Goal: Task Accomplishment & Management: Manage account settings

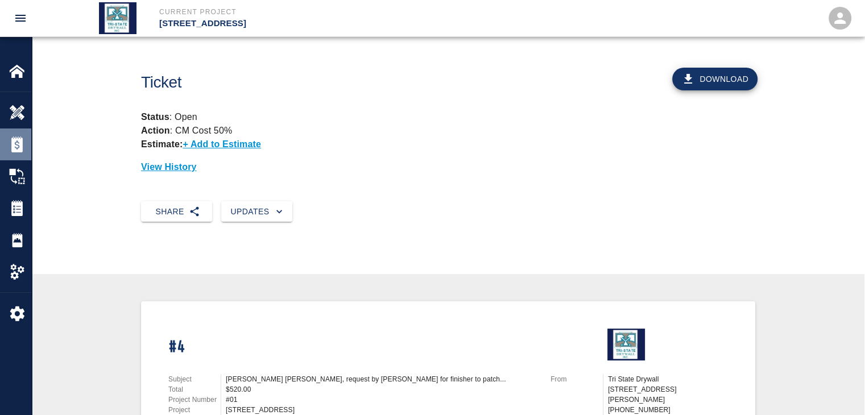
click at [26, 146] on div at bounding box center [25, 145] width 32 height 16
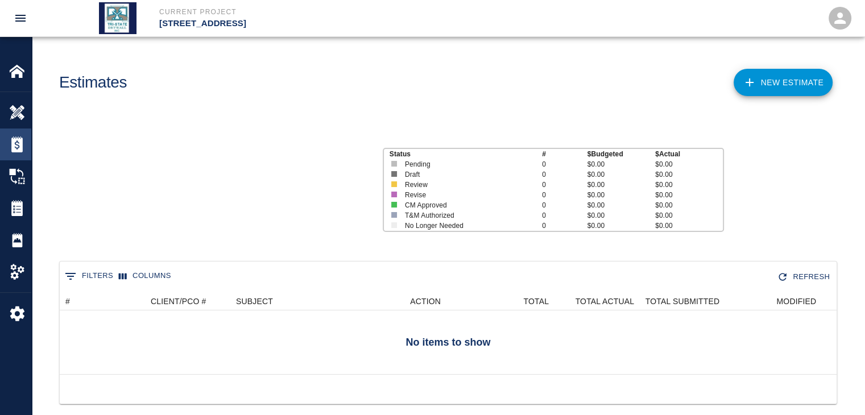
scroll to position [82, 769]
click at [11, 215] on img at bounding box center [17, 208] width 16 height 16
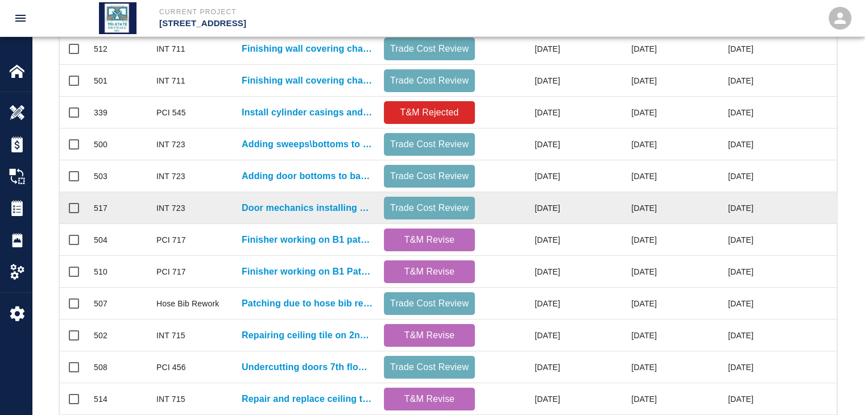
scroll to position [57, 0]
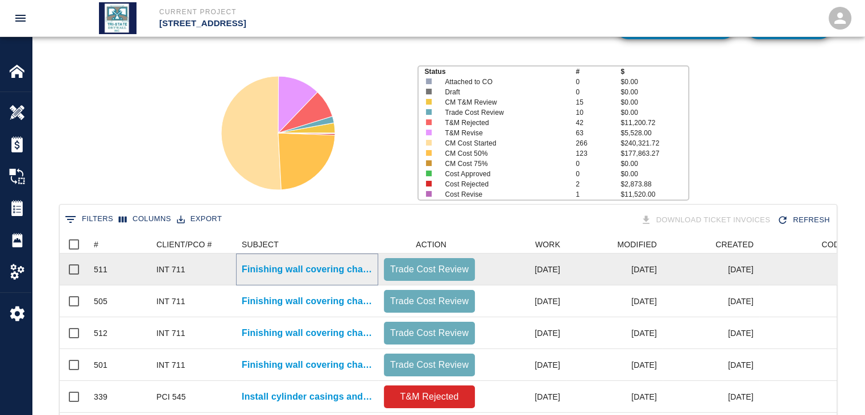
click at [356, 275] on p "Finishing wall covering changes where wall coverings were removed in..." at bounding box center [307, 270] width 131 height 14
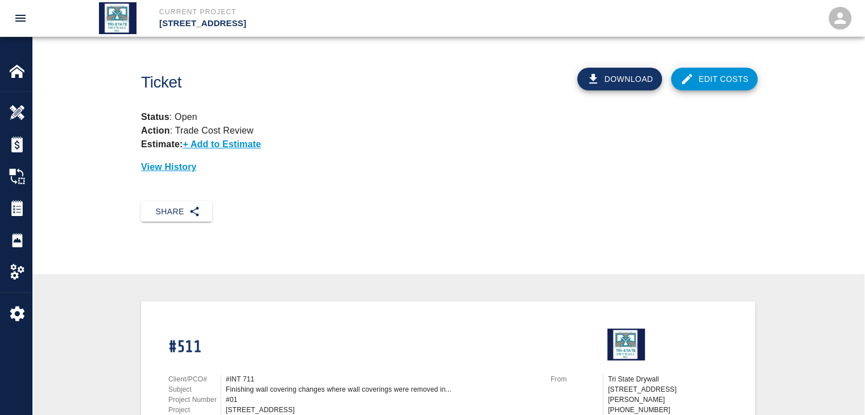
click at [701, 81] on link "Edit Costs" at bounding box center [714, 79] width 86 height 23
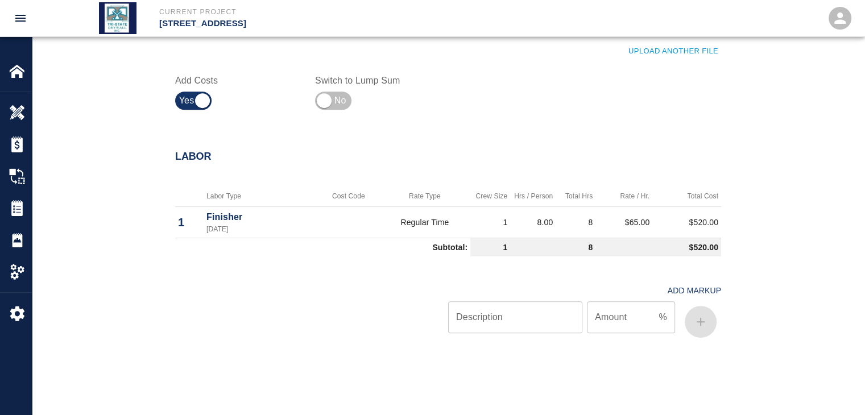
scroll to position [706, 0]
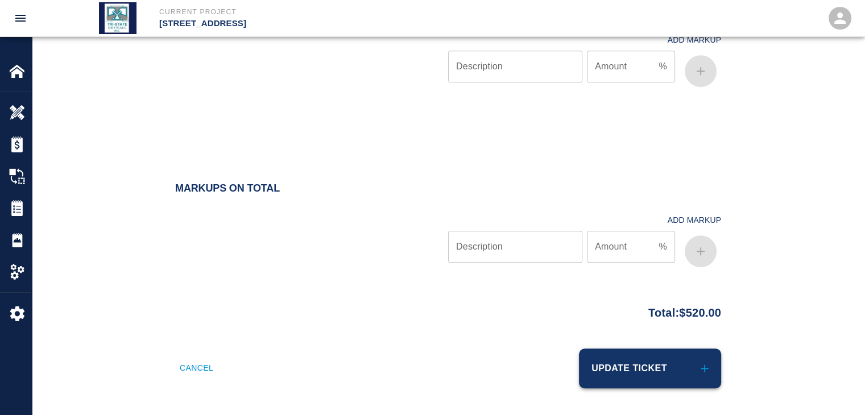
click at [609, 362] on button "Update Ticket" at bounding box center [650, 369] width 142 height 40
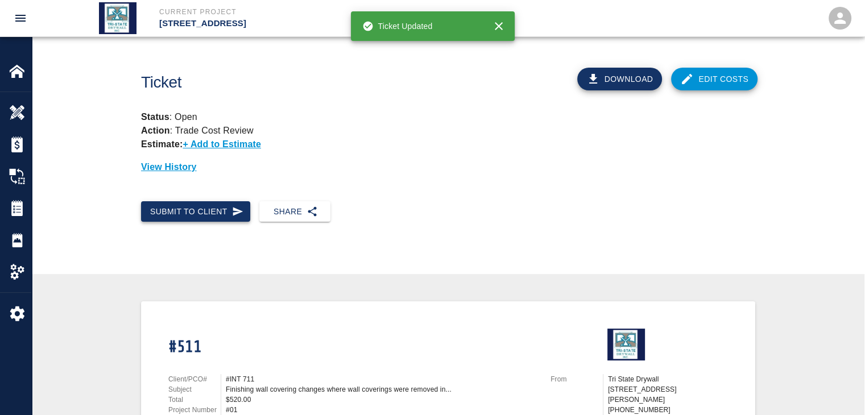
click at [181, 215] on button "Submit to Client" at bounding box center [195, 211] width 109 height 21
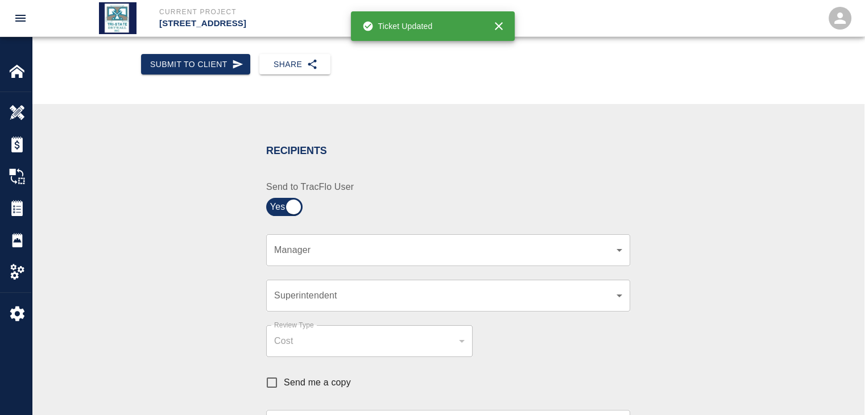
scroll to position [171, 0]
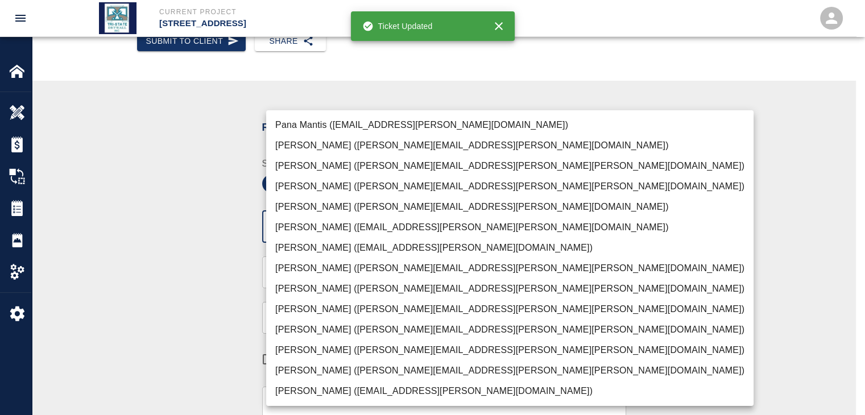
click at [613, 228] on body "Current Project [STREET_ADDRESS] Home [STREET_ADDRESS] Overview Estimates Chang…" at bounding box center [432, 36] width 865 height 415
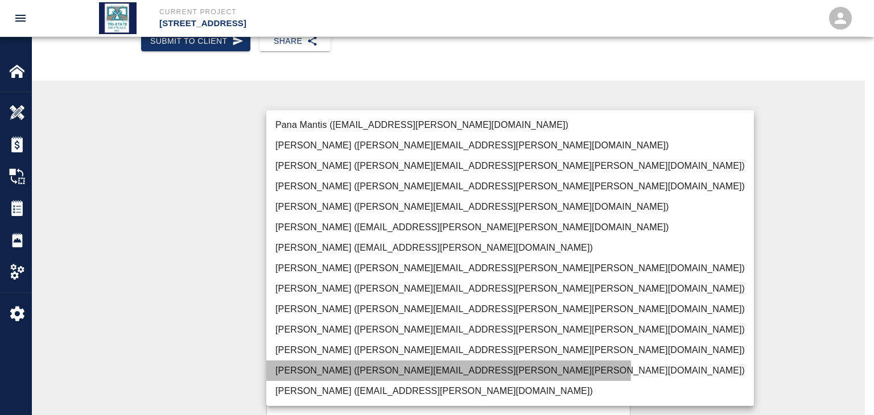
click at [294, 370] on li "[PERSON_NAME] ([PERSON_NAME][EMAIL_ADDRESS][PERSON_NAME][PERSON_NAME][DOMAIN_NA…" at bounding box center [510, 371] width 488 height 20
type input "f2151df9-a33d-4239-98b3-85d2c5195f79"
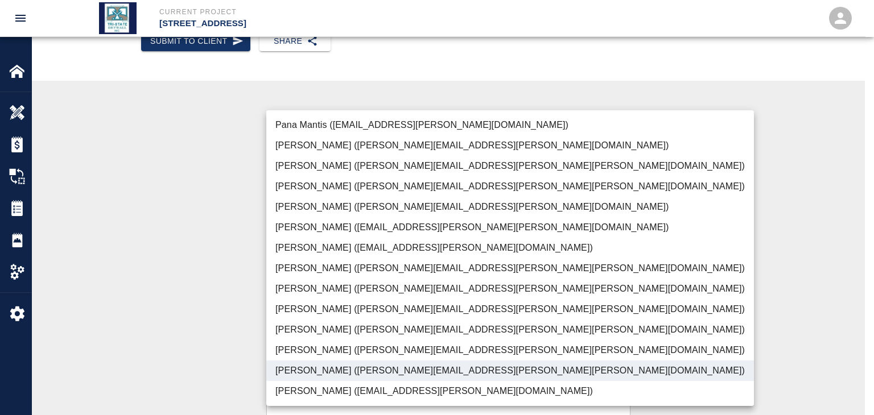
click at [196, 315] on div at bounding box center [437, 207] width 874 height 415
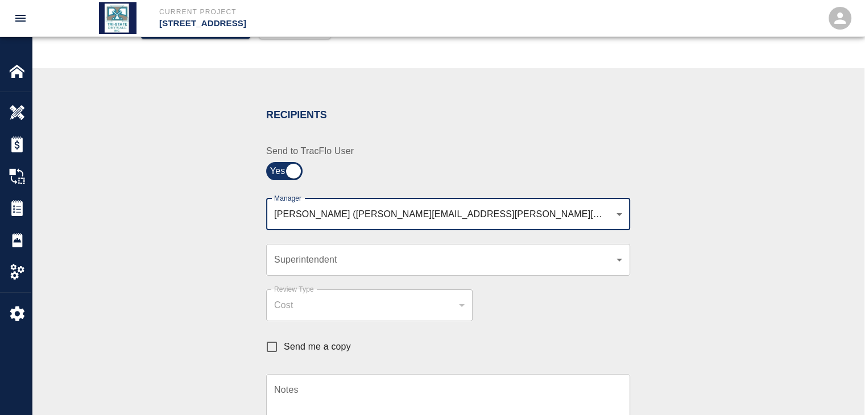
scroll to position [0, 0]
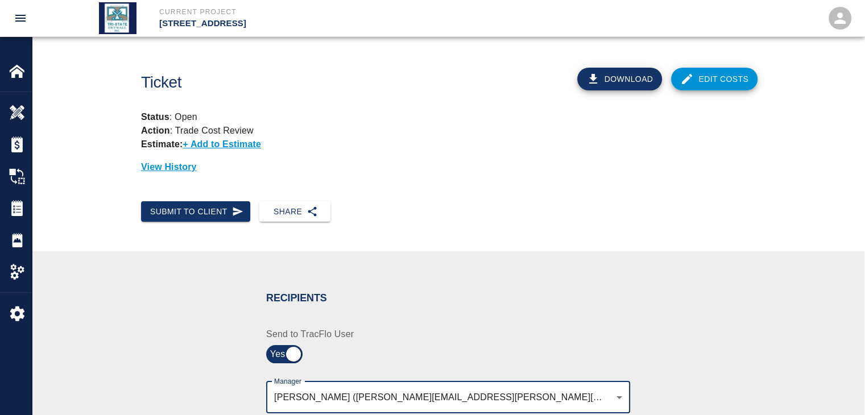
click at [212, 213] on button "Submit to Client" at bounding box center [195, 211] width 109 height 21
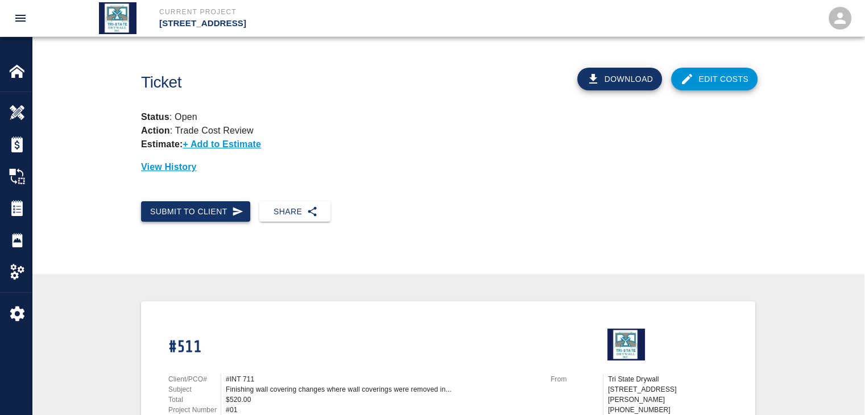
click at [212, 213] on button "Submit to Client" at bounding box center [195, 211] width 109 height 21
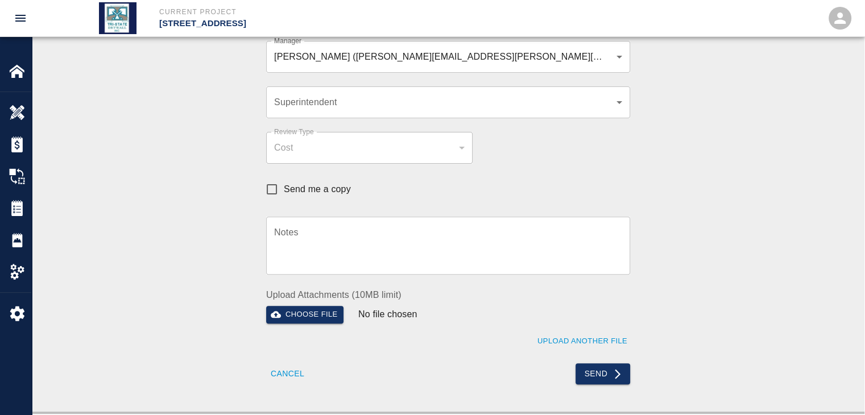
scroll to position [341, 0]
click at [587, 370] on button "Send" at bounding box center [603, 373] width 55 height 21
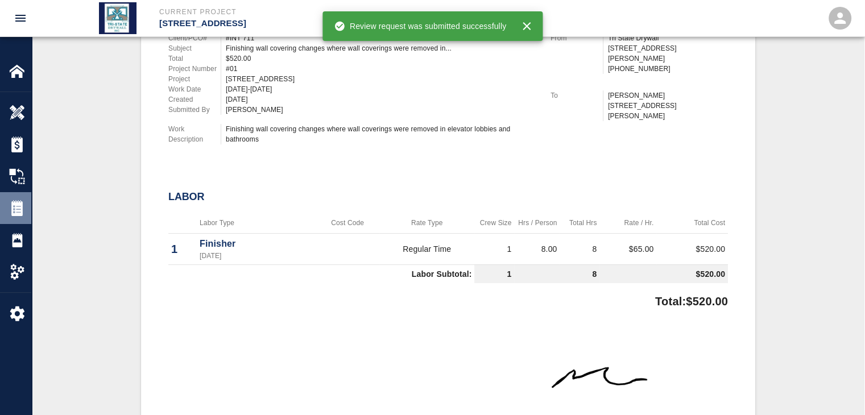
click at [22, 213] on img at bounding box center [17, 208] width 16 height 16
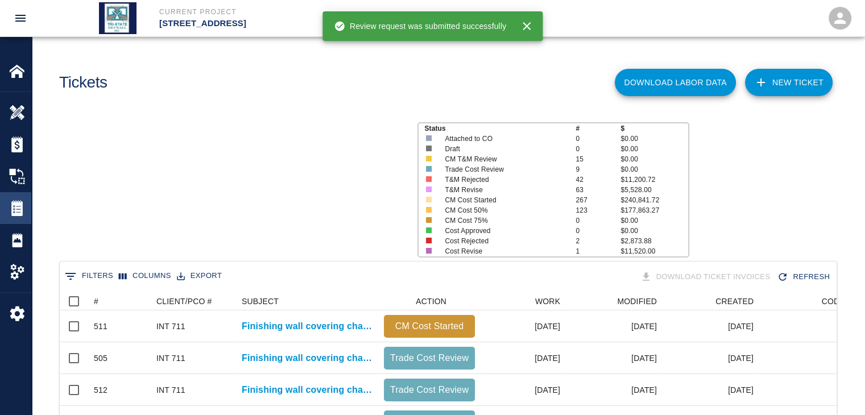
scroll to position [655, 769]
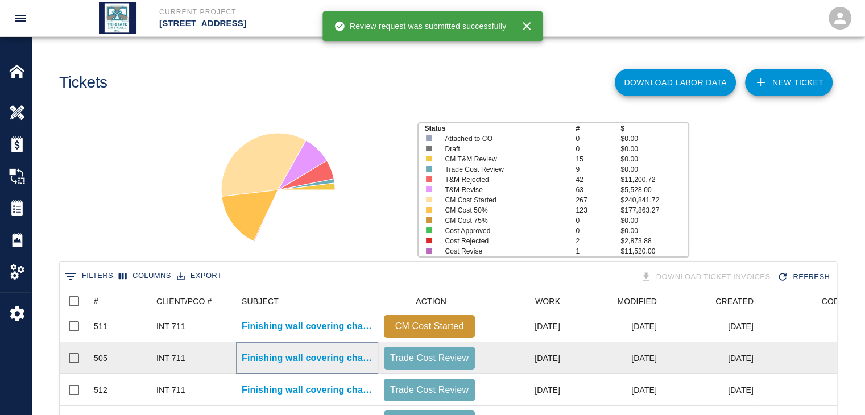
click at [340, 354] on p "Finishing wall covering changes where wall coverings were removed in..." at bounding box center [307, 359] width 131 height 14
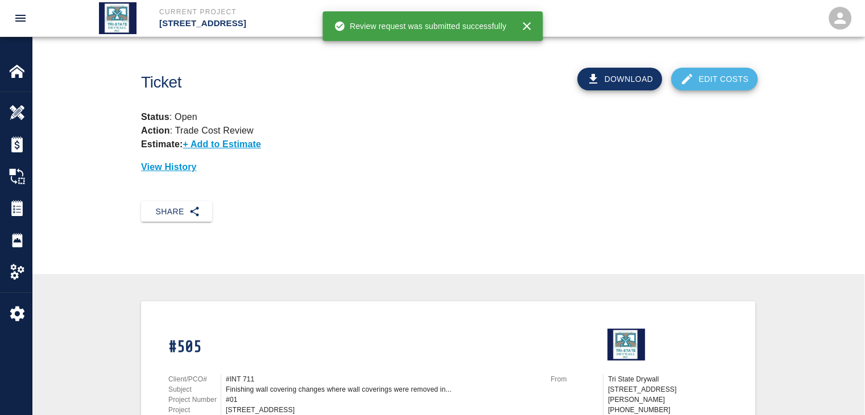
click at [719, 75] on link "Edit Costs" at bounding box center [714, 79] width 86 height 23
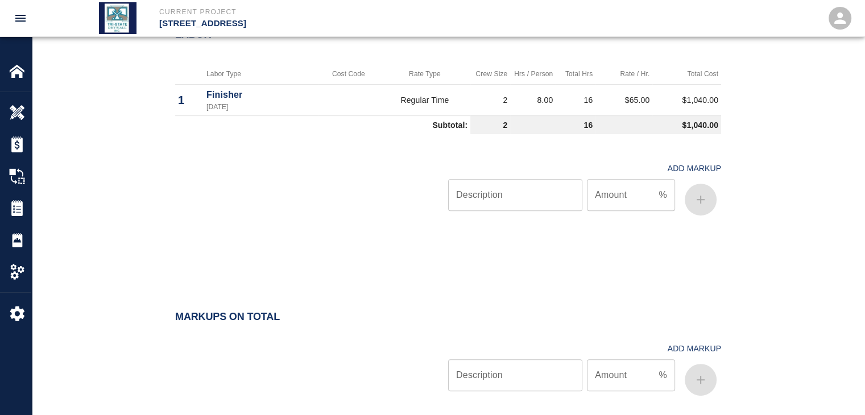
scroll to position [706, 0]
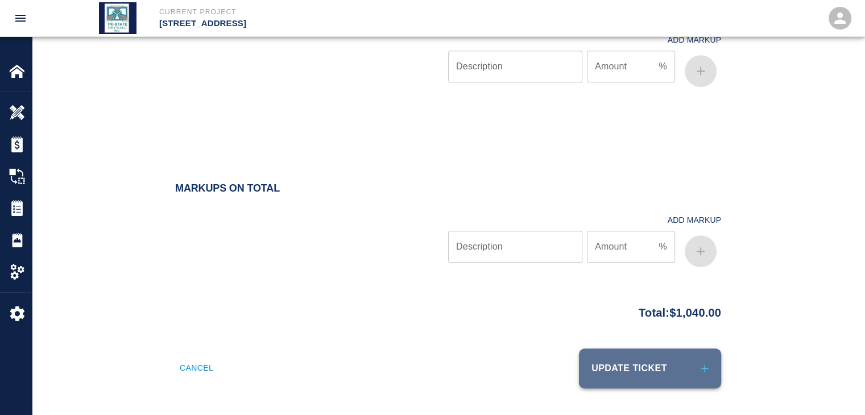
click at [626, 381] on button "Update Ticket" at bounding box center [650, 369] width 142 height 40
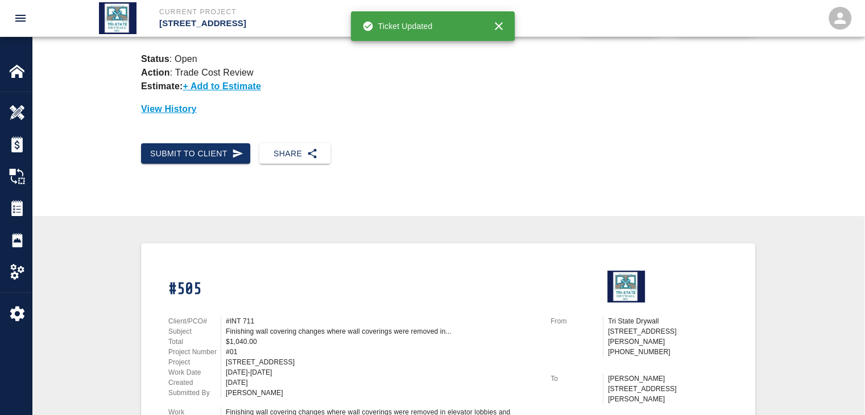
scroll to position [114, 0]
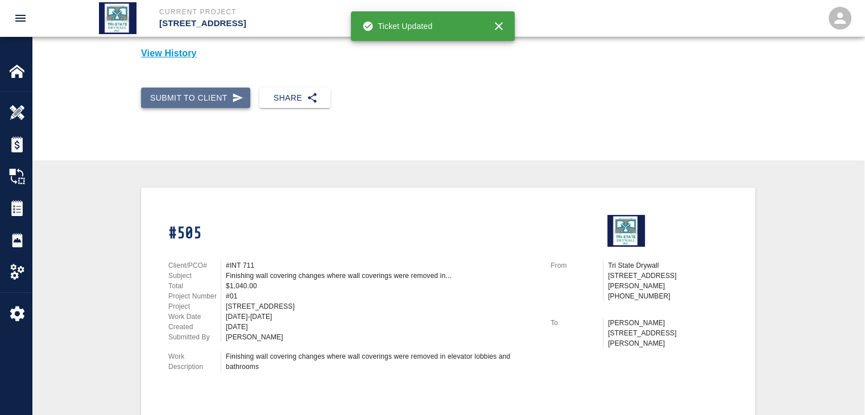
click at [240, 97] on icon "button" at bounding box center [238, 97] width 10 height 9
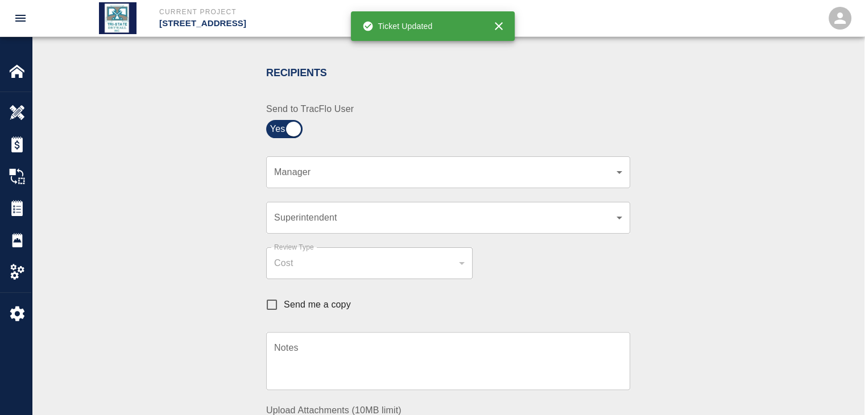
scroll to position [228, 0]
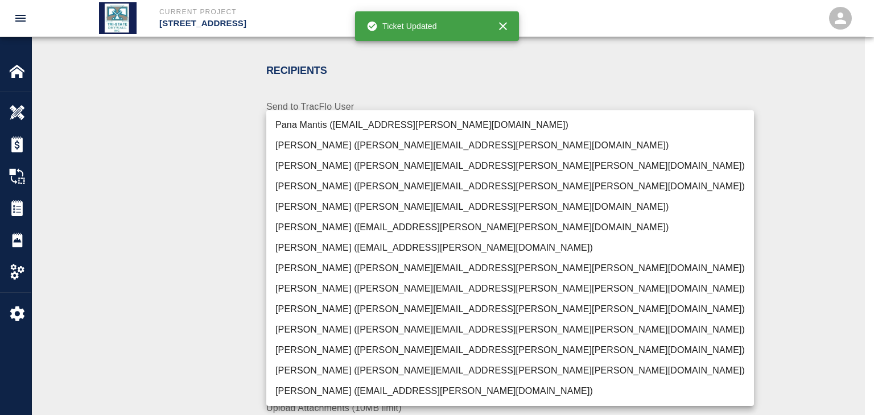
drag, startPoint x: 344, startPoint y: 372, endPoint x: 289, endPoint y: 357, distance: 56.6
click at [344, 372] on li "[PERSON_NAME] ([PERSON_NAME][EMAIL_ADDRESS][PERSON_NAME][PERSON_NAME][DOMAIN_NA…" at bounding box center [510, 371] width 488 height 20
type input "f2151df9-a33d-4239-98b3-85d2c5195f79"
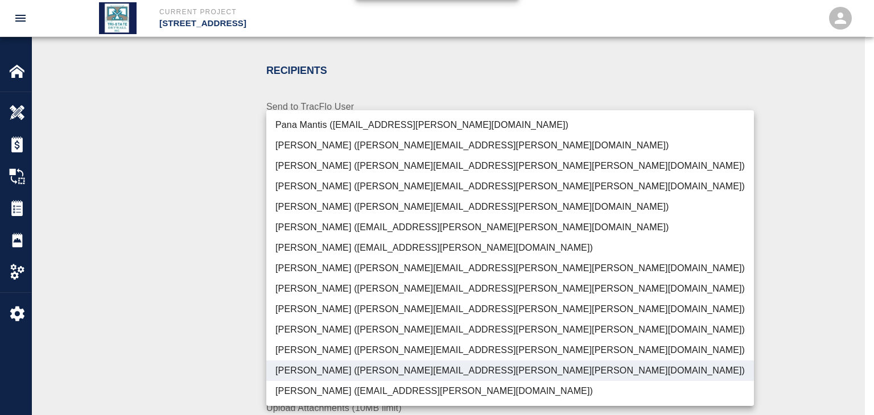
click at [216, 321] on div at bounding box center [437, 207] width 874 height 415
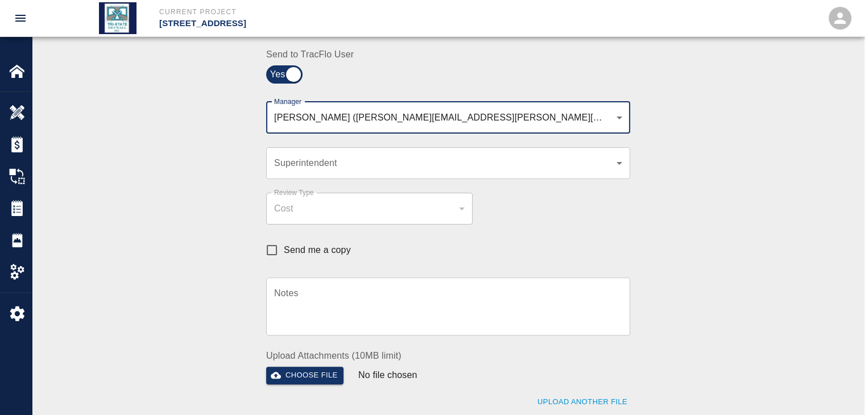
scroll to position [341, 0]
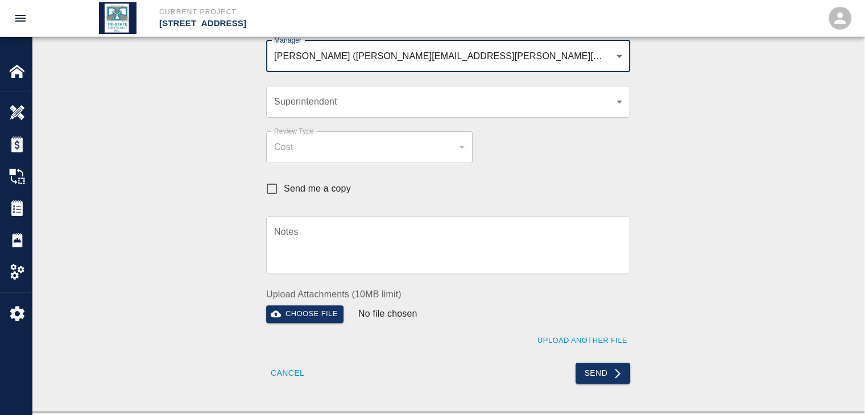
click at [589, 370] on button "Send" at bounding box center [603, 373] width 55 height 21
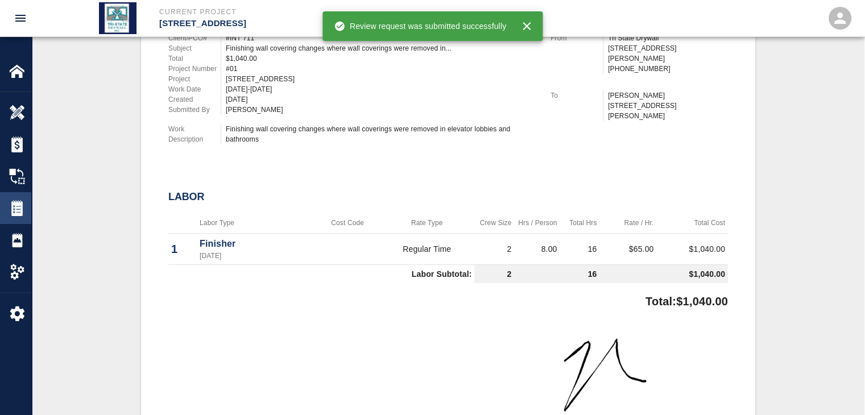
click at [24, 206] on img at bounding box center [17, 208] width 16 height 16
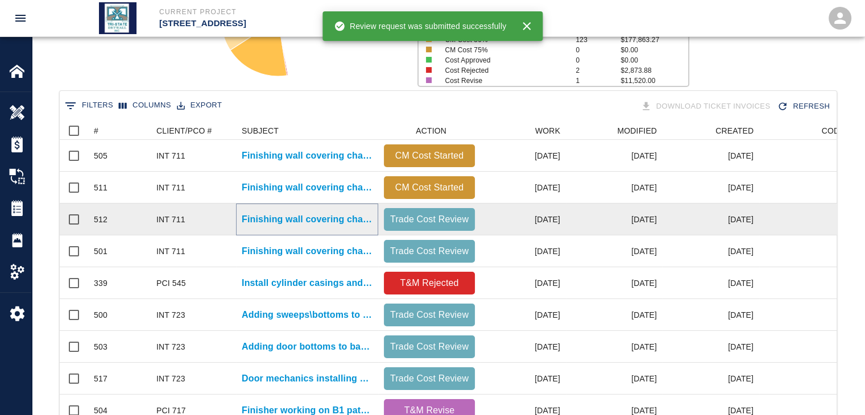
click at [342, 218] on p "Finishing wall covering changes where wall coverings were removed in..." at bounding box center [307, 220] width 131 height 14
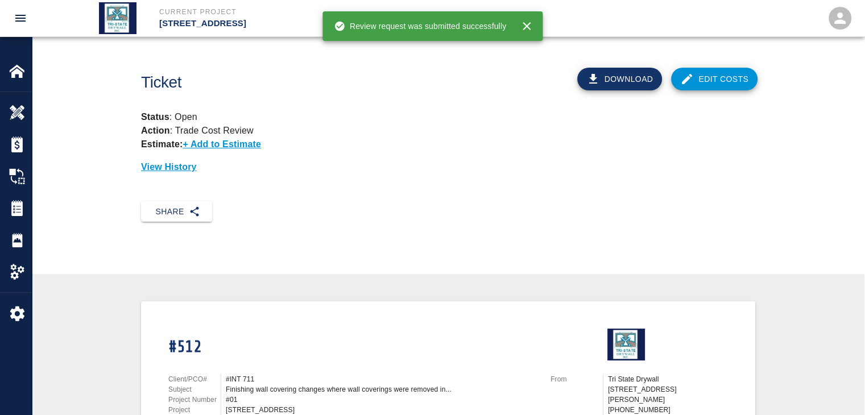
click at [696, 78] on link "Edit Costs" at bounding box center [714, 79] width 86 height 23
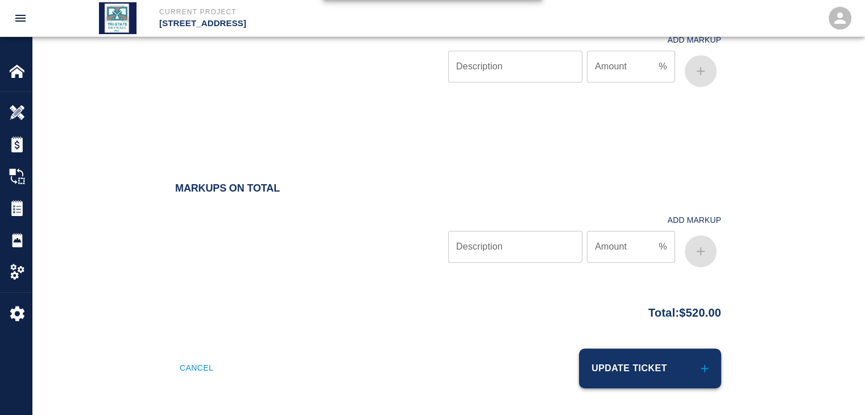
click at [631, 366] on button "Update Ticket" at bounding box center [650, 369] width 142 height 40
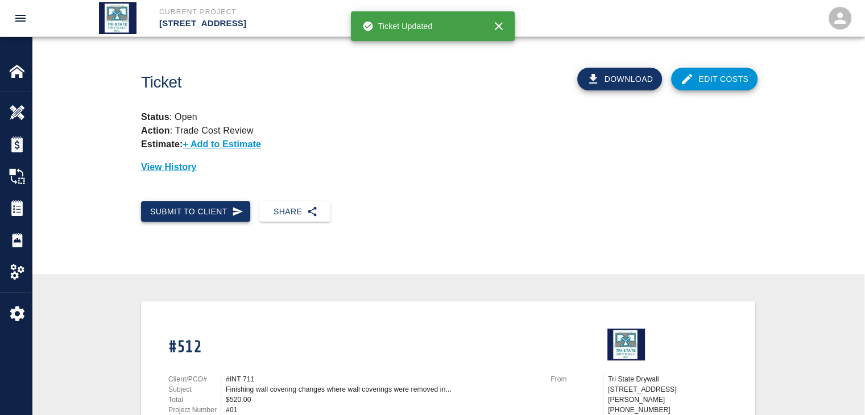
click at [193, 208] on button "Submit to Client" at bounding box center [195, 211] width 109 height 21
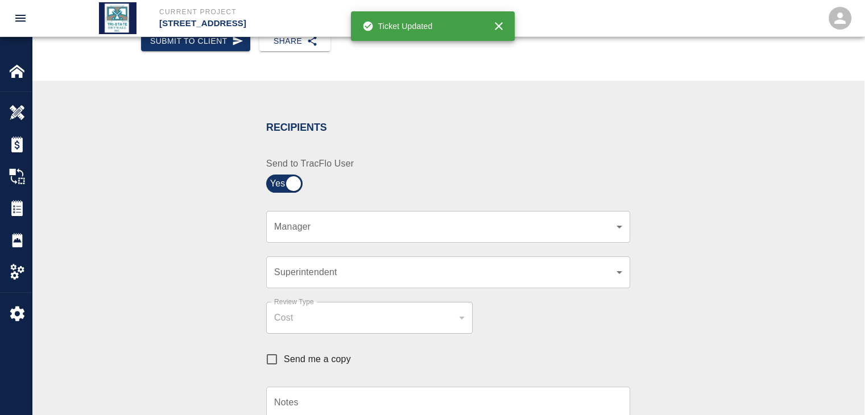
click at [621, 232] on body "Current Project [STREET_ADDRESS] Home [STREET_ADDRESS] Overview Estimates Chang…" at bounding box center [432, 36] width 865 height 415
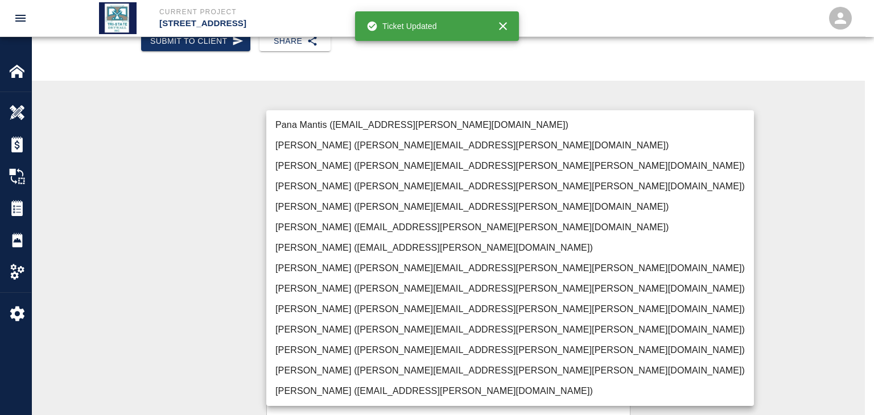
click at [300, 366] on li "[PERSON_NAME] ([PERSON_NAME][EMAIL_ADDRESS][PERSON_NAME][PERSON_NAME][DOMAIN_NA…" at bounding box center [510, 371] width 488 height 20
type input "f2151df9-a33d-4239-98b3-85d2c5195f79"
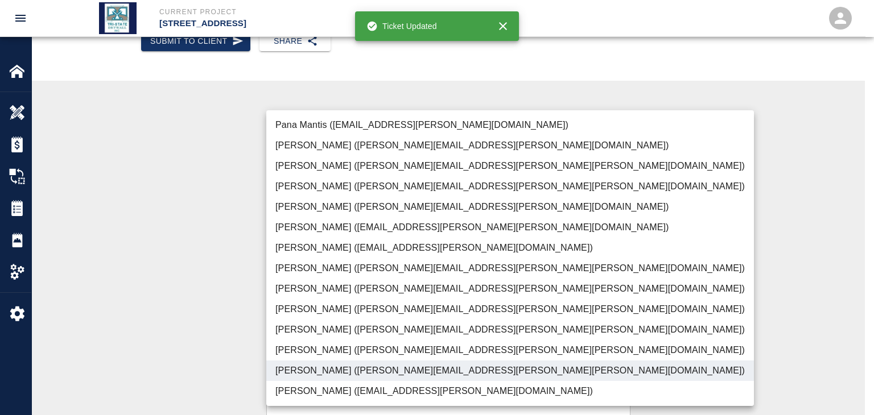
click at [218, 328] on div at bounding box center [437, 207] width 874 height 415
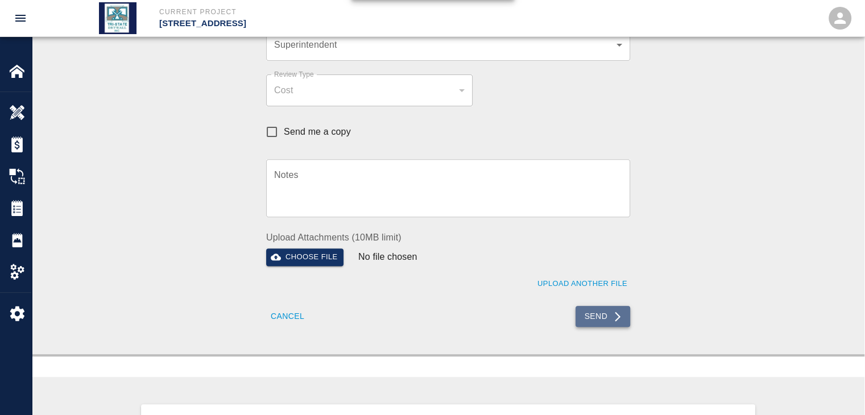
click at [603, 316] on button "Send" at bounding box center [603, 316] width 55 height 21
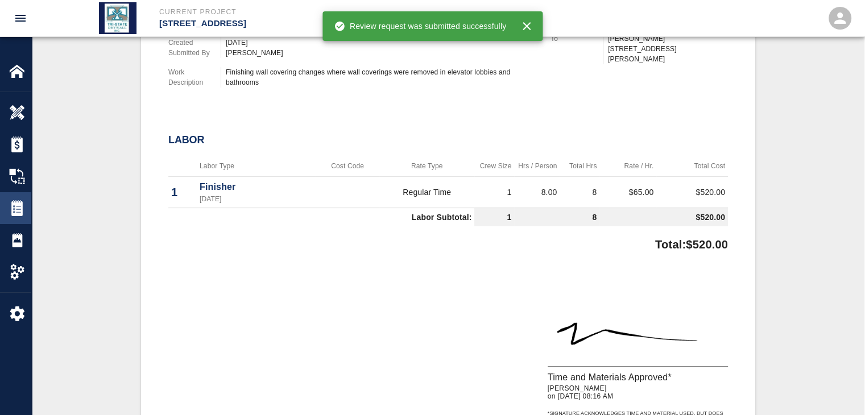
click at [16, 211] on img at bounding box center [17, 208] width 16 height 16
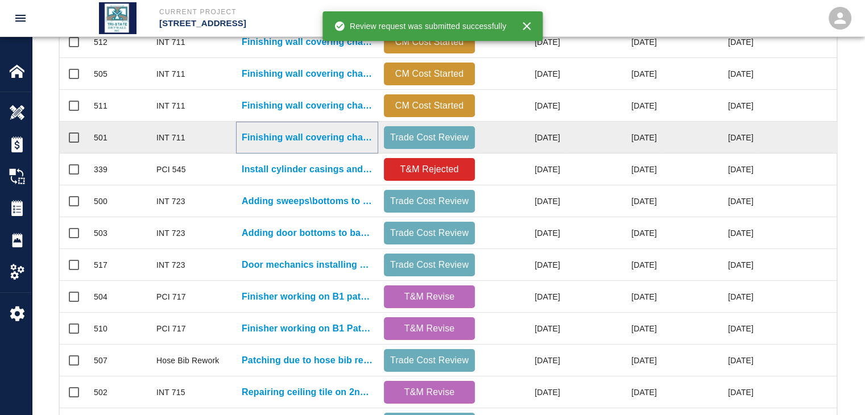
click at [335, 138] on p "Finishing wall covering changes where wall coverings were removed in..." at bounding box center [307, 138] width 131 height 14
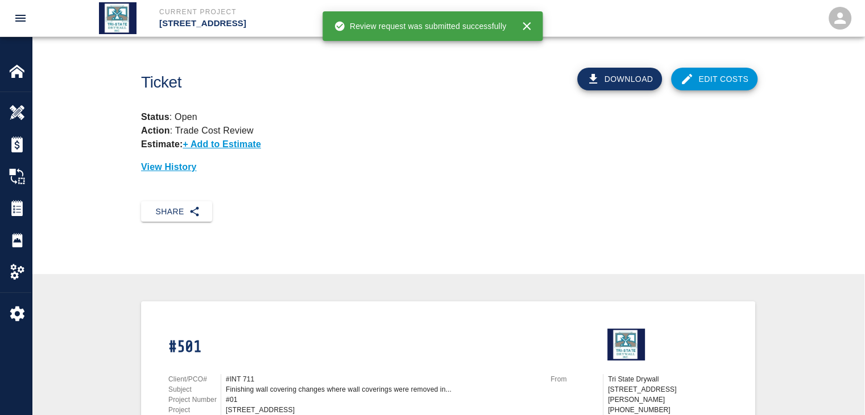
click at [717, 81] on link "Edit Costs" at bounding box center [714, 79] width 86 height 23
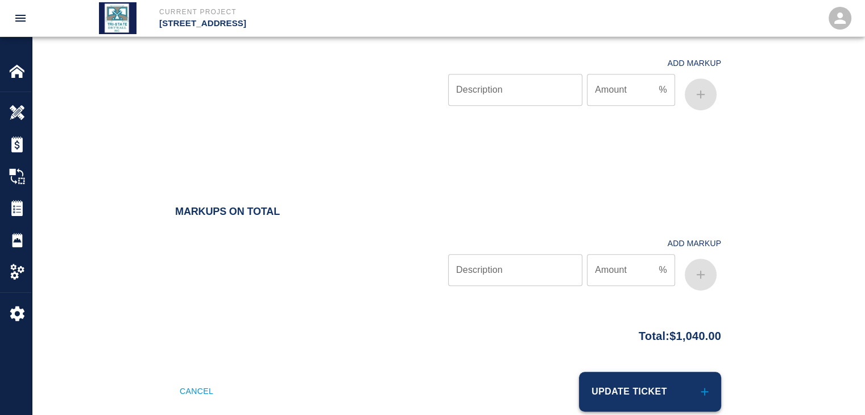
click at [613, 385] on button "Update Ticket" at bounding box center [650, 392] width 142 height 40
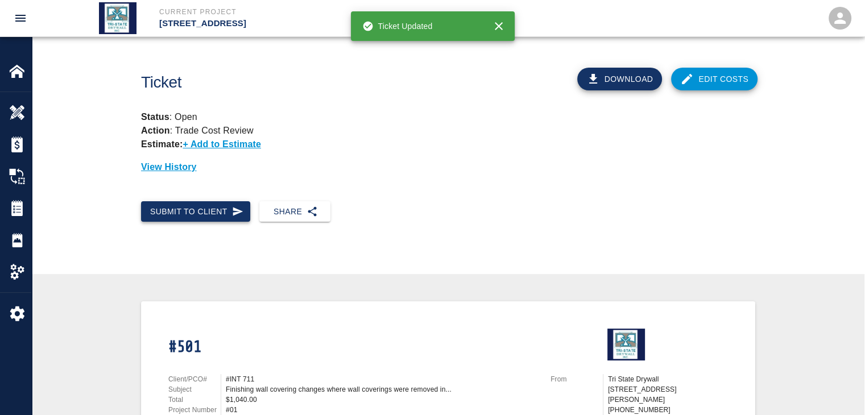
click at [231, 215] on button "Submit to Client" at bounding box center [195, 211] width 109 height 21
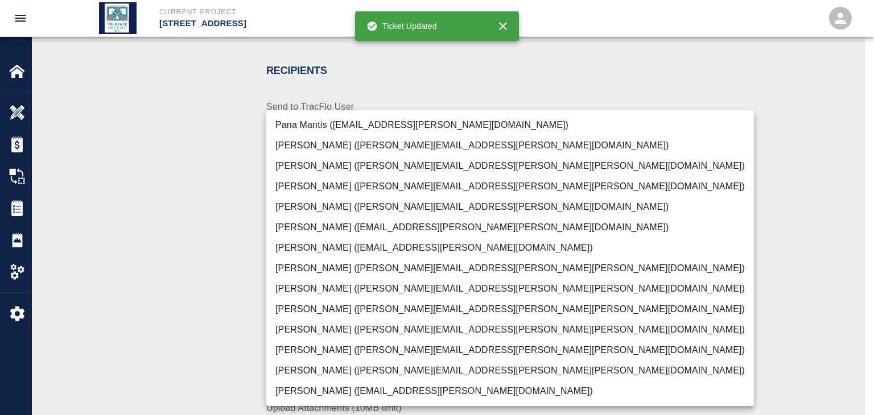
drag, startPoint x: 621, startPoint y: 167, endPoint x: 613, endPoint y: 181, distance: 16.3
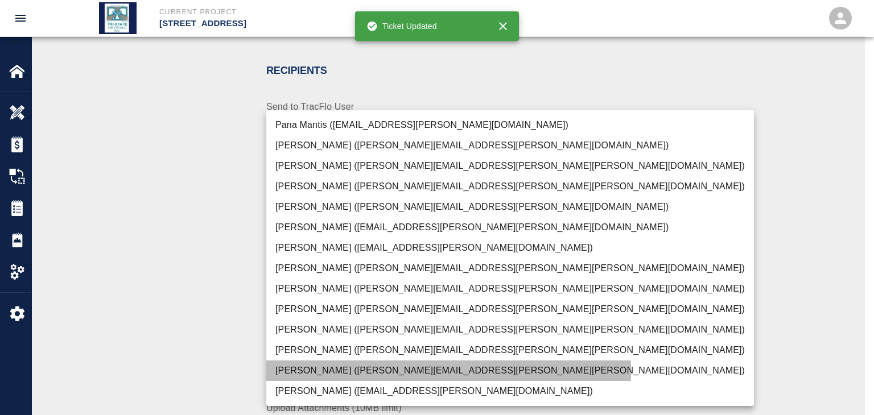
click at [281, 371] on li "[PERSON_NAME] ([PERSON_NAME][EMAIL_ADDRESS][PERSON_NAME][PERSON_NAME][DOMAIN_NA…" at bounding box center [510, 371] width 488 height 20
type input "f2151df9-a33d-4239-98b3-85d2c5195f79"
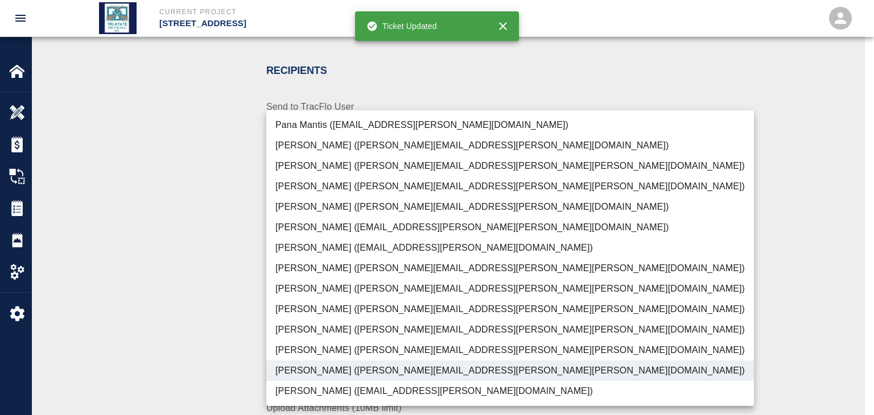
click at [238, 349] on div at bounding box center [437, 207] width 874 height 415
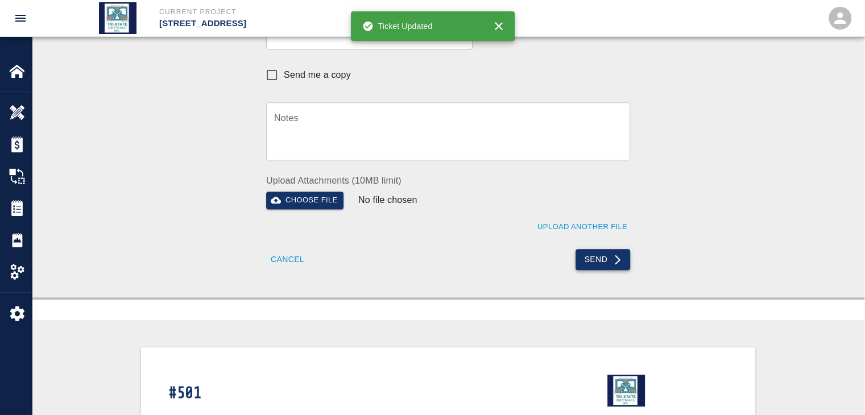
click at [603, 256] on button "Send" at bounding box center [603, 259] width 55 height 21
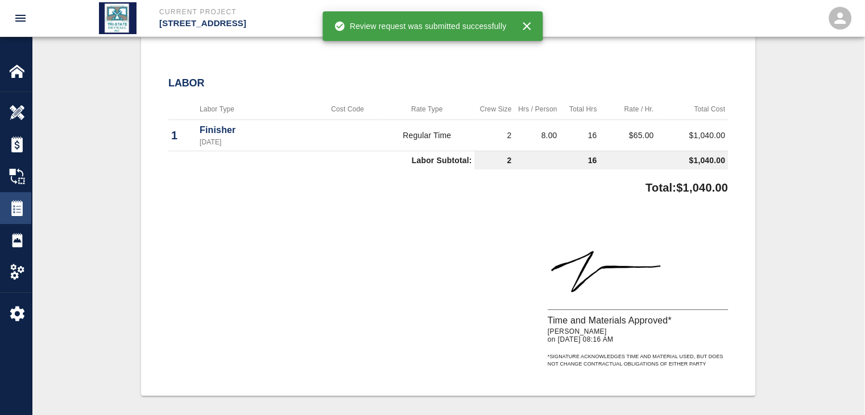
click at [20, 215] on img at bounding box center [17, 208] width 16 height 16
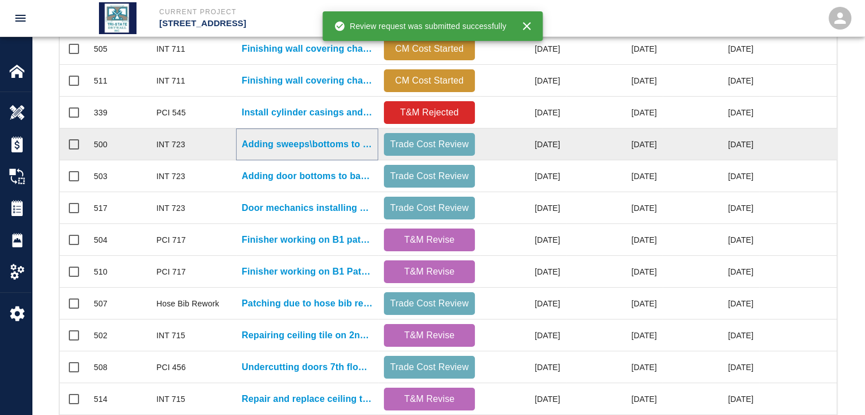
click at [311, 143] on p "Adding sweeps\bottoms to bathroom doors. All floors." at bounding box center [307, 145] width 131 height 14
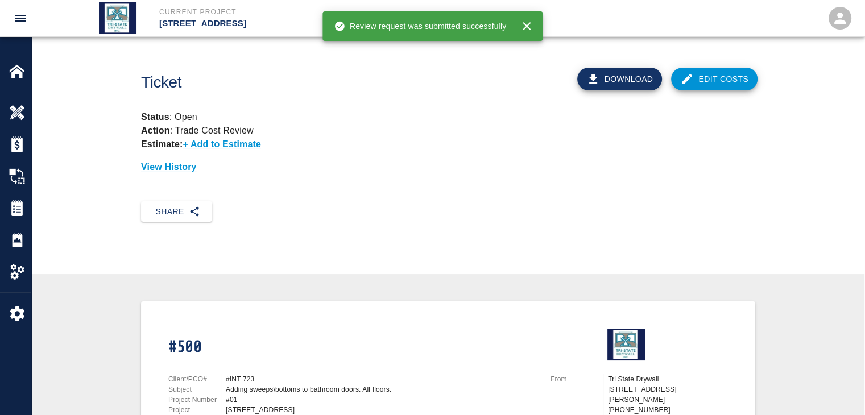
click at [733, 87] on link "Edit Costs" at bounding box center [714, 79] width 86 height 23
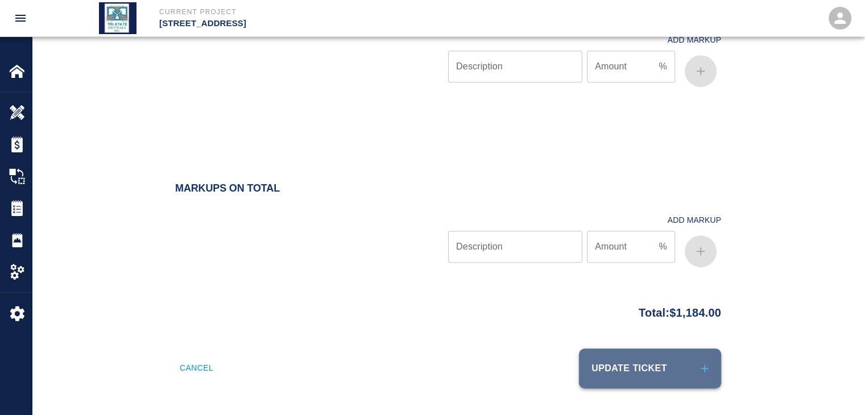
click at [617, 362] on button "Update Ticket" at bounding box center [650, 369] width 142 height 40
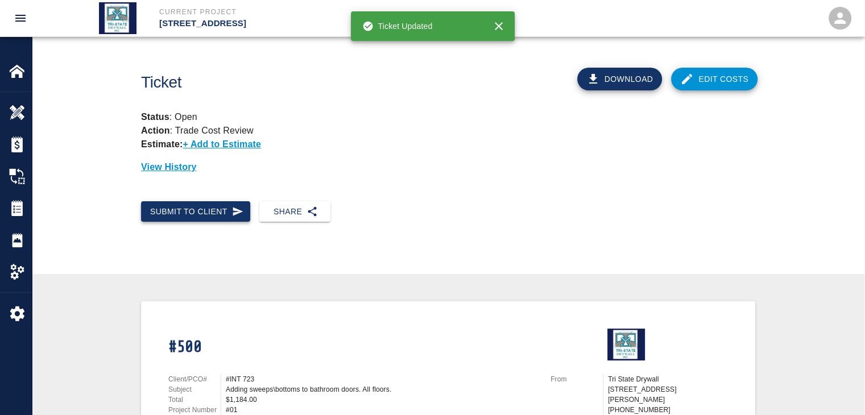
click at [223, 207] on button "Submit to Client" at bounding box center [195, 211] width 109 height 21
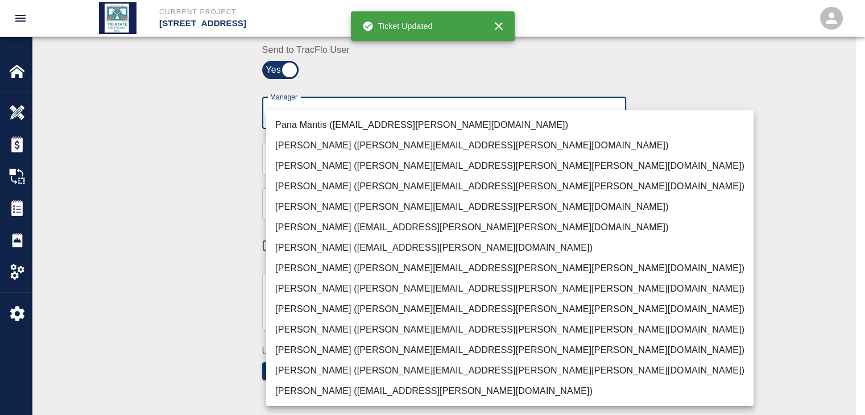
drag, startPoint x: 617, startPoint y: 109, endPoint x: 601, endPoint y: 128, distance: 24.7
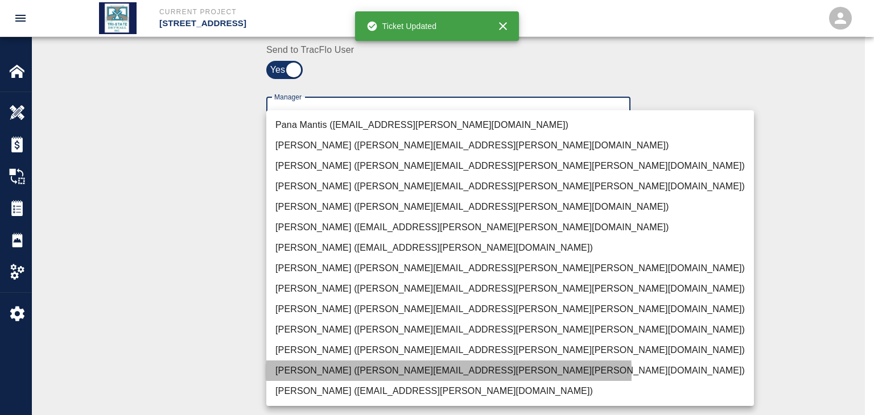
click at [335, 374] on li "[PERSON_NAME] ([PERSON_NAME][EMAIL_ADDRESS][PERSON_NAME][PERSON_NAME][DOMAIN_NA…" at bounding box center [510, 371] width 488 height 20
type input "f2151df9-a33d-4239-98b3-85d2c5195f79"
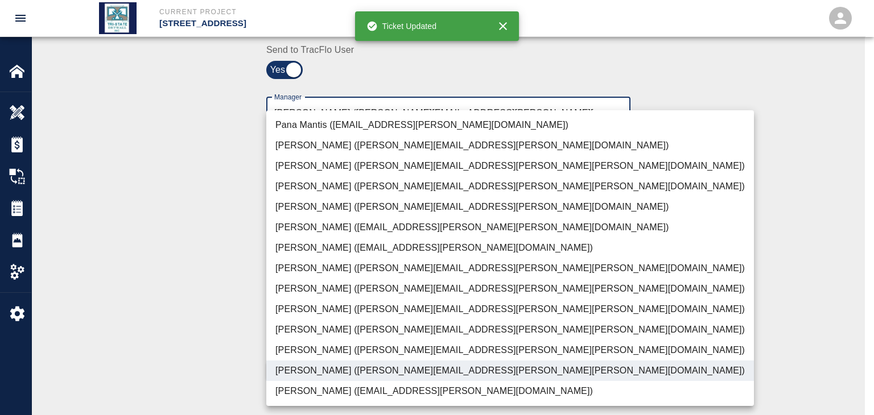
click at [196, 323] on div at bounding box center [437, 207] width 874 height 415
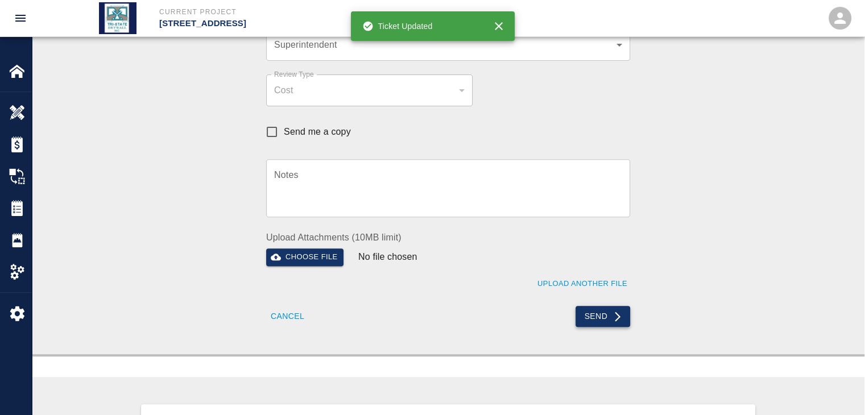
click at [600, 319] on button "Send" at bounding box center [603, 316] width 55 height 21
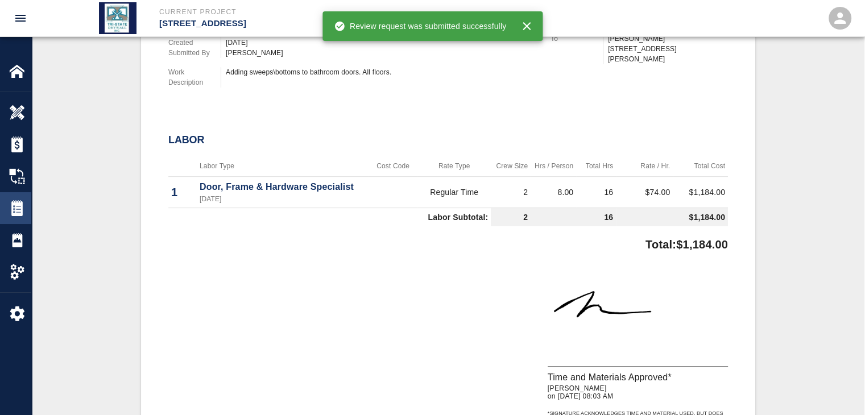
click at [14, 210] on img at bounding box center [17, 208] width 16 height 16
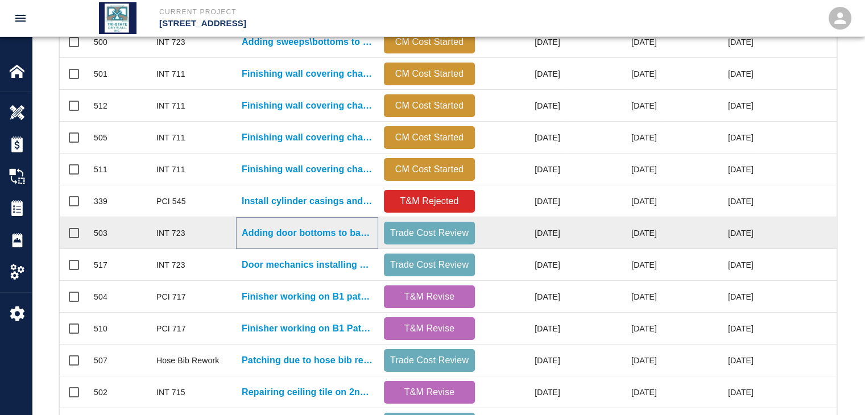
click at [328, 233] on p "Adding door bottoms to bathroom doors." at bounding box center [307, 233] width 131 height 14
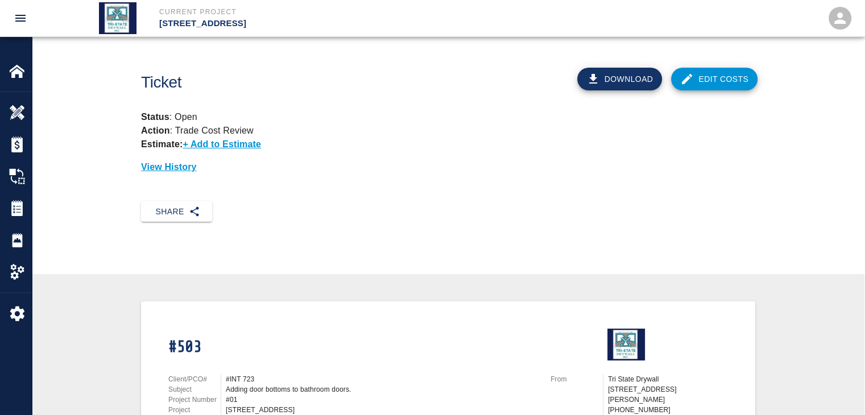
click at [741, 76] on link "Edit Costs" at bounding box center [714, 79] width 86 height 23
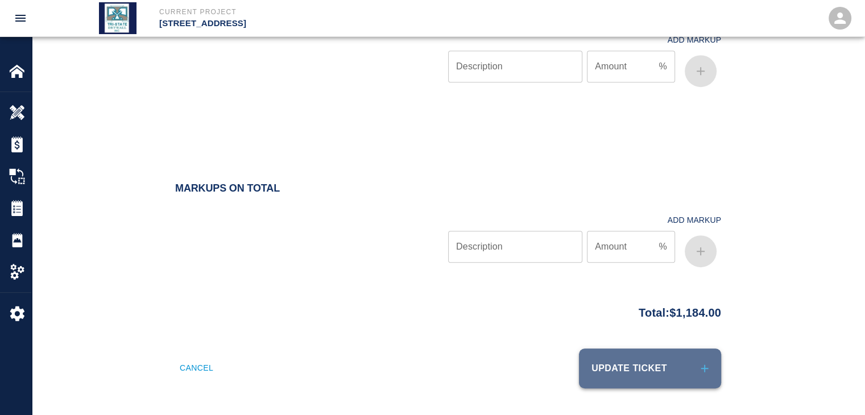
click at [630, 365] on button "Update Ticket" at bounding box center [650, 369] width 142 height 40
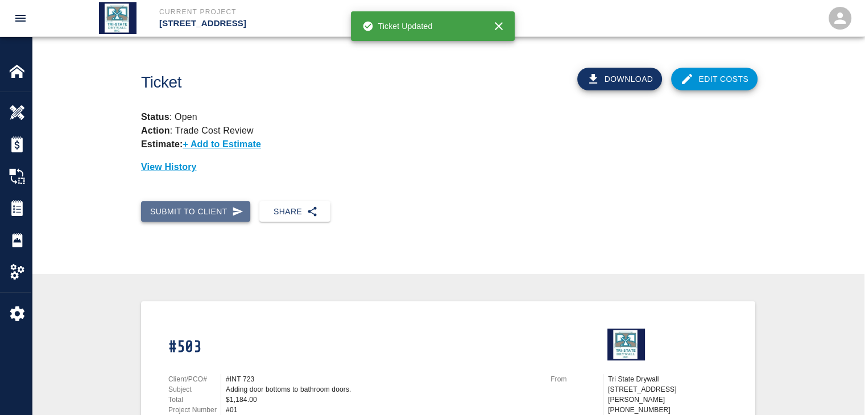
click at [216, 213] on button "Submit to Client" at bounding box center [195, 211] width 109 height 21
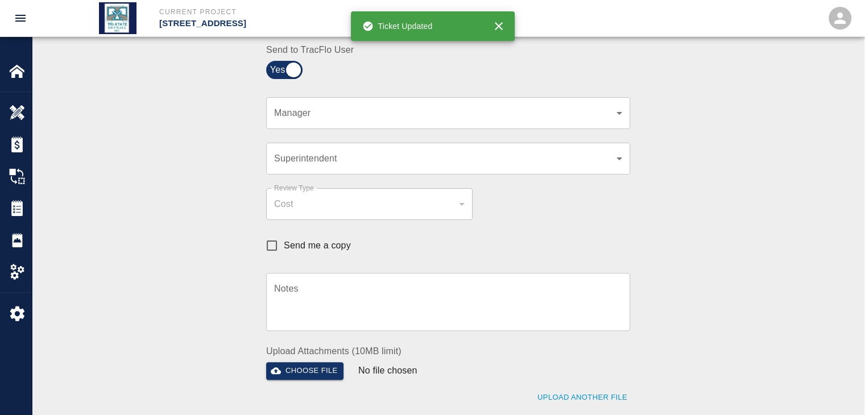
click at [624, 114] on div "​ Manager" at bounding box center [448, 113] width 364 height 32
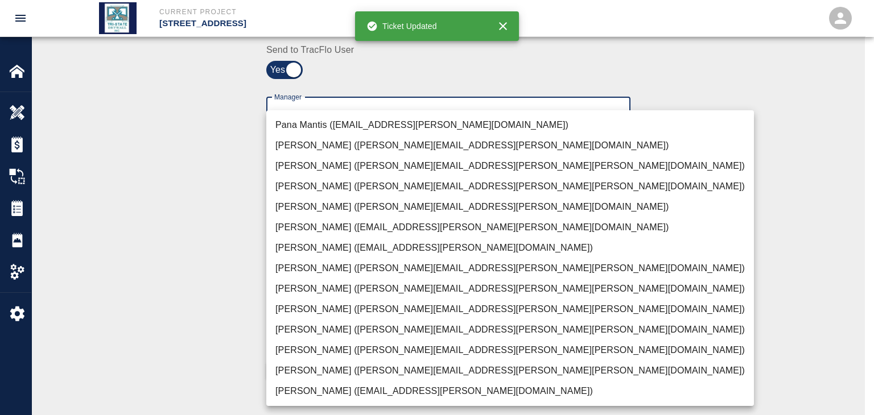
drag, startPoint x: 348, startPoint y: 369, endPoint x: 277, endPoint y: 349, distance: 74.4
click at [340, 369] on li "[PERSON_NAME] ([PERSON_NAME][EMAIL_ADDRESS][PERSON_NAME][PERSON_NAME][DOMAIN_NA…" at bounding box center [510, 371] width 488 height 20
type input "f2151df9-a33d-4239-98b3-85d2c5195f79"
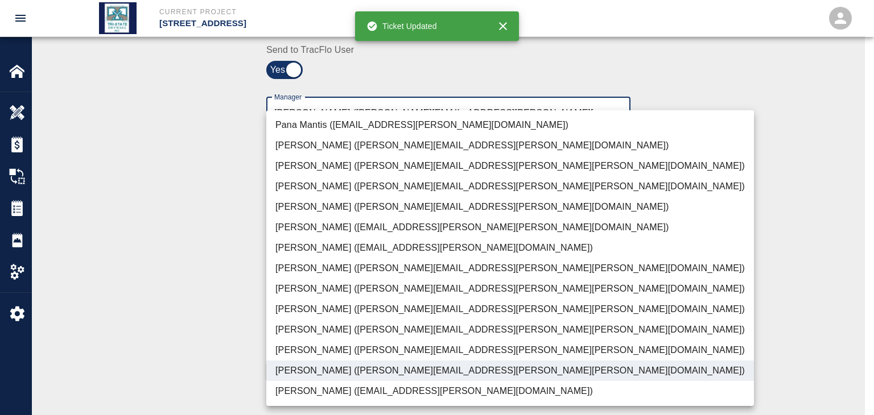
drag, startPoint x: 223, startPoint y: 321, endPoint x: 244, endPoint y: 319, distance: 20.6
click at [224, 319] on div at bounding box center [437, 207] width 874 height 415
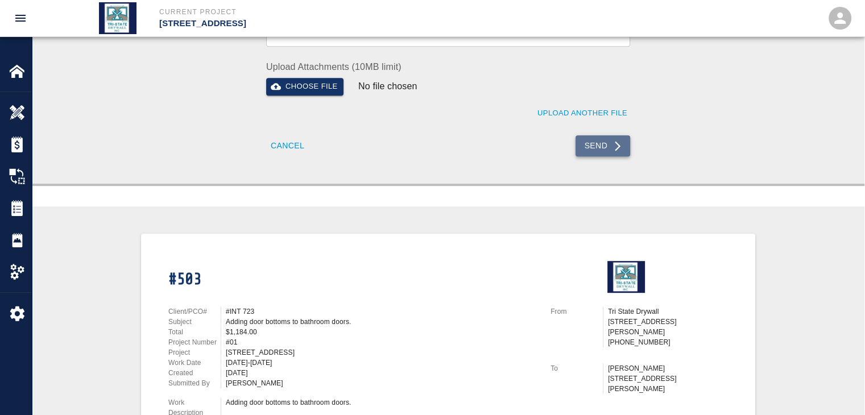
click at [595, 147] on button "Send" at bounding box center [603, 145] width 55 height 21
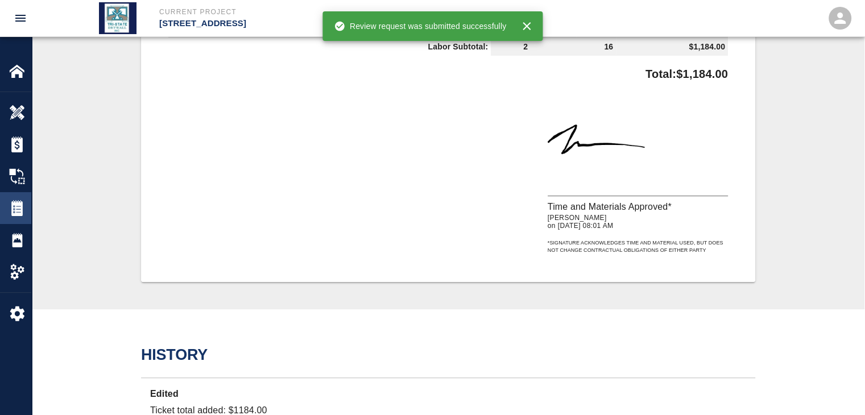
click at [31, 215] on div at bounding box center [25, 208] width 32 height 16
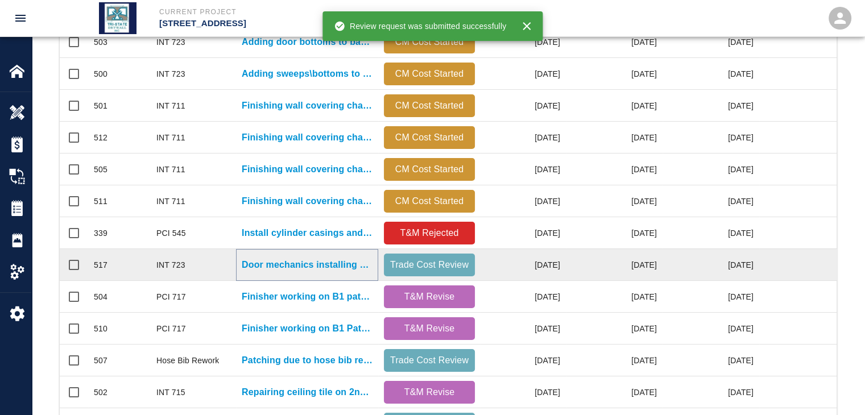
click at [300, 263] on p "Door mechanics installing added door bottoms on bathroom doors 3..." at bounding box center [307, 265] width 131 height 14
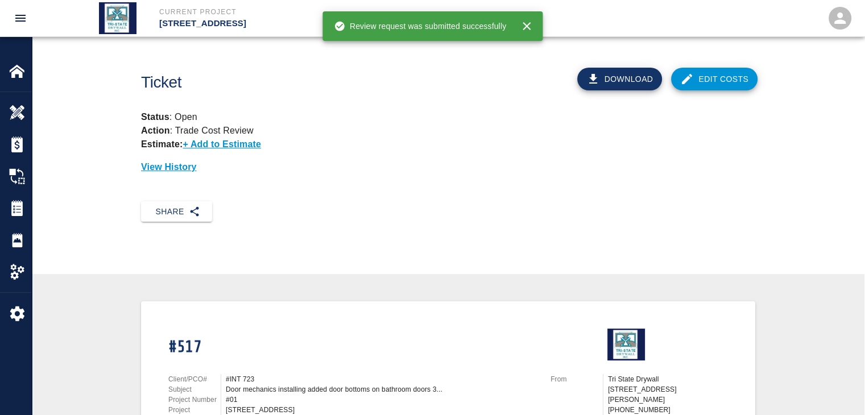
click at [699, 83] on link "Edit Costs" at bounding box center [714, 79] width 86 height 23
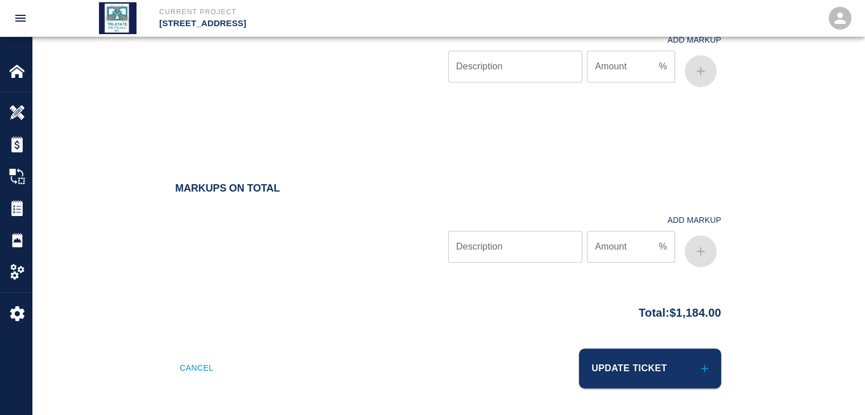
click at [621, 340] on div "Update Ticket" at bounding box center [582, 361] width 280 height 53
click at [618, 358] on button "Update Ticket" at bounding box center [650, 369] width 142 height 40
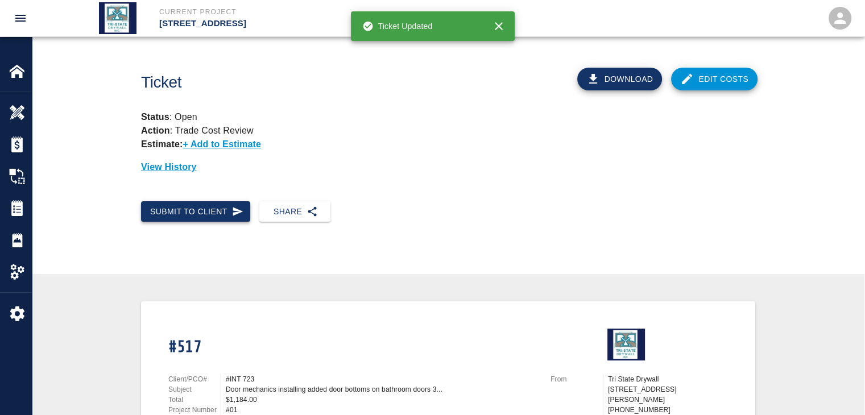
click at [224, 211] on button "Submit to Client" at bounding box center [195, 211] width 109 height 21
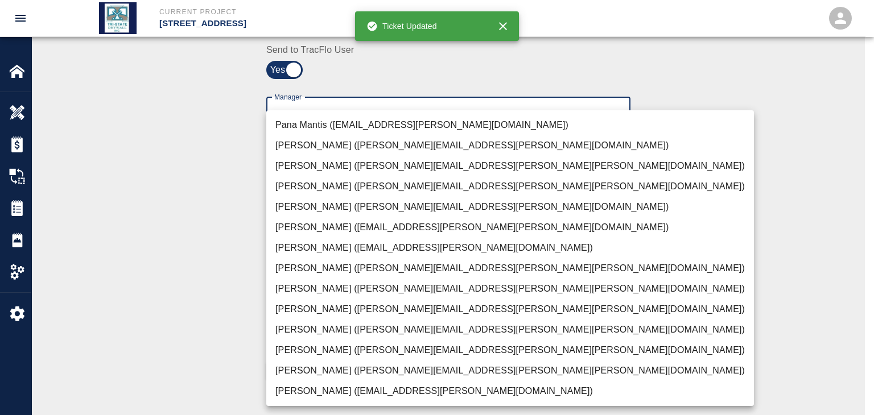
click at [321, 366] on li "[PERSON_NAME] ([PERSON_NAME][EMAIL_ADDRESS][PERSON_NAME][PERSON_NAME][DOMAIN_NA…" at bounding box center [510, 371] width 488 height 20
type input "f2151df9-a33d-4239-98b3-85d2c5195f79"
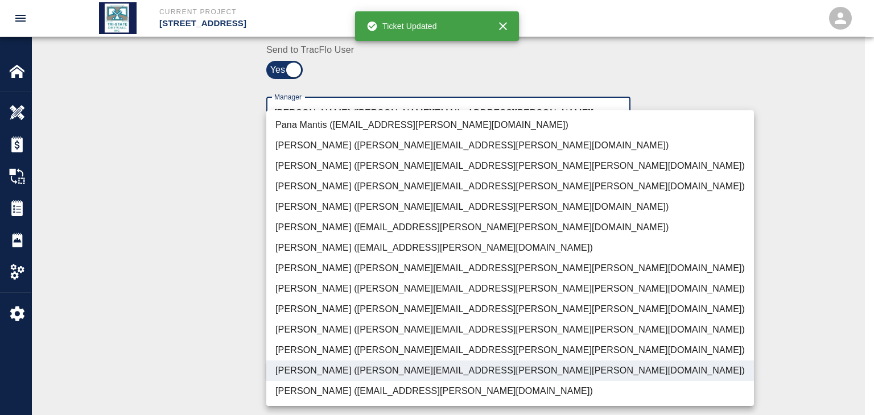
click at [209, 335] on div at bounding box center [437, 207] width 874 height 415
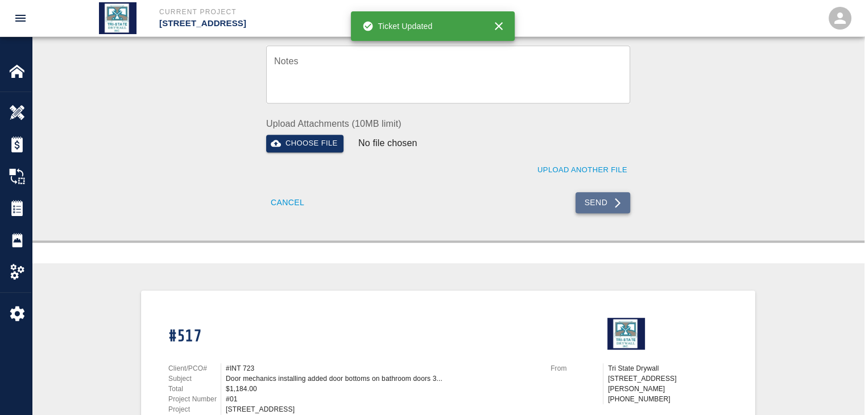
click at [601, 205] on button "Send" at bounding box center [603, 202] width 55 height 21
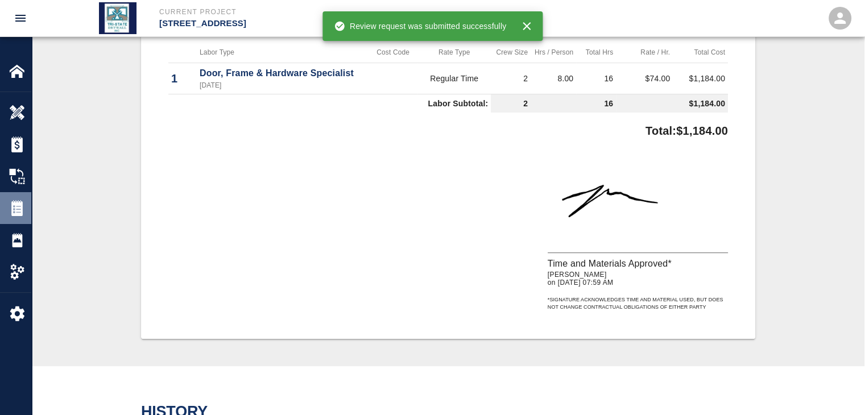
click at [13, 213] on img at bounding box center [17, 208] width 16 height 16
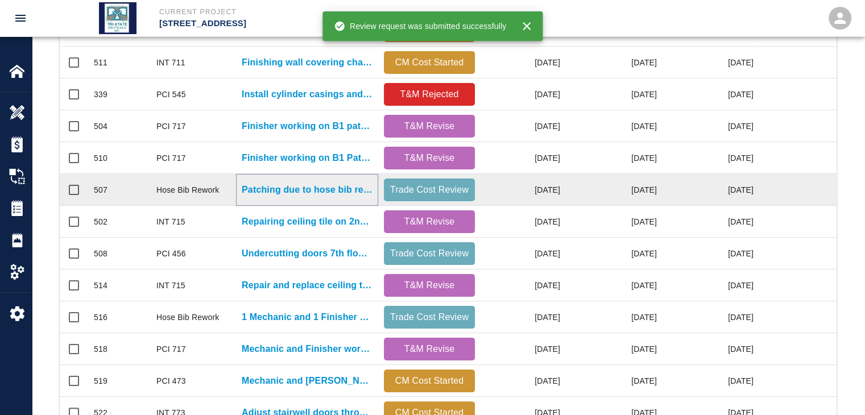
click at [321, 191] on p "Patching due to hose bib rework. B1 and G1" at bounding box center [307, 190] width 131 height 14
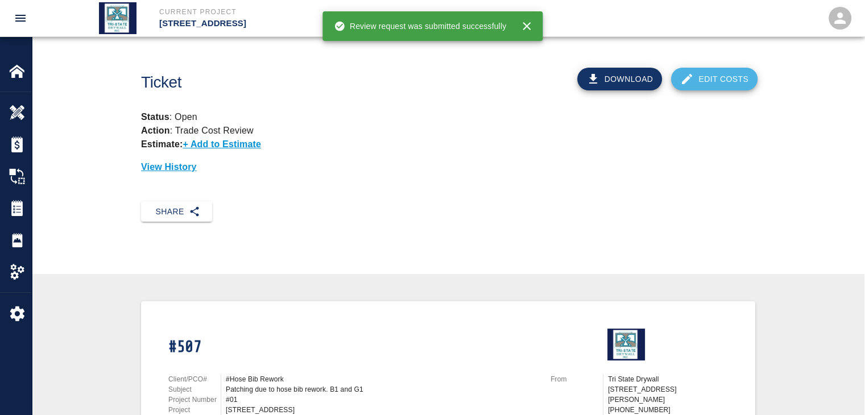
click at [699, 80] on link "Edit Costs" at bounding box center [714, 79] width 86 height 23
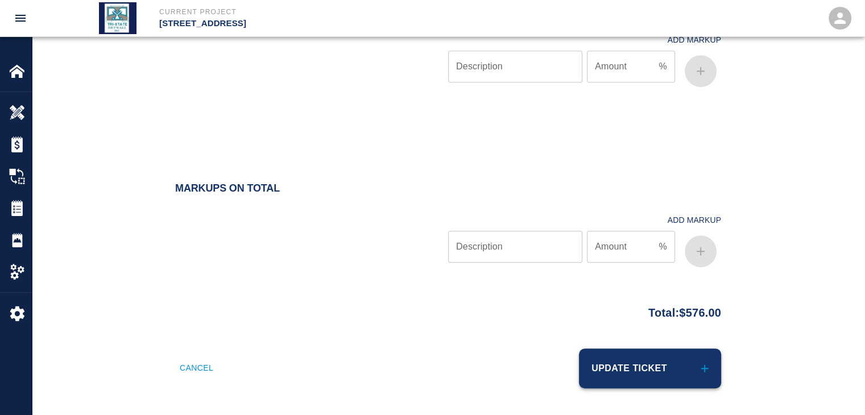
click at [584, 371] on button "Update Ticket" at bounding box center [650, 369] width 142 height 40
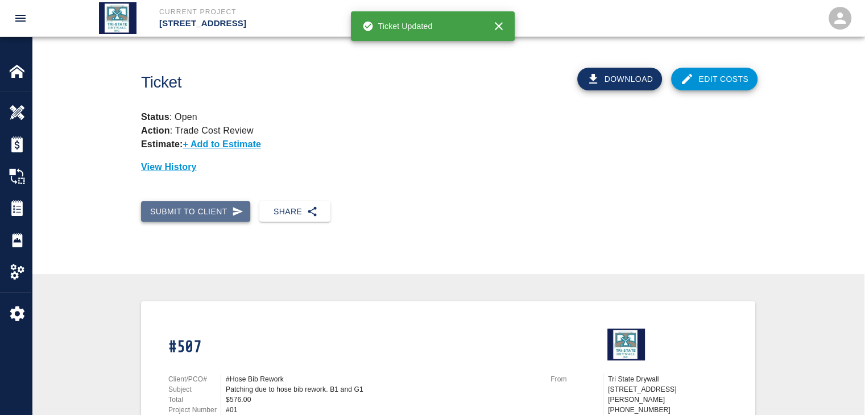
drag, startPoint x: 192, startPoint y: 210, endPoint x: 203, endPoint y: 216, distance: 12.2
click at [194, 212] on button "Submit to Client" at bounding box center [195, 211] width 109 height 21
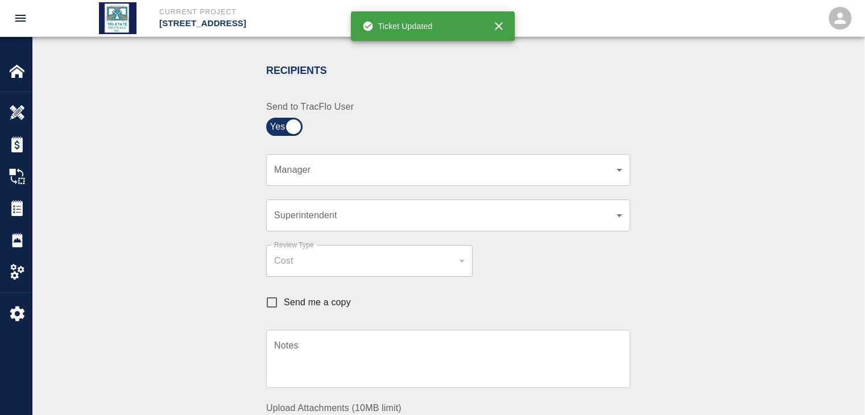
click at [629, 172] on div "​ Manager" at bounding box center [448, 170] width 364 height 32
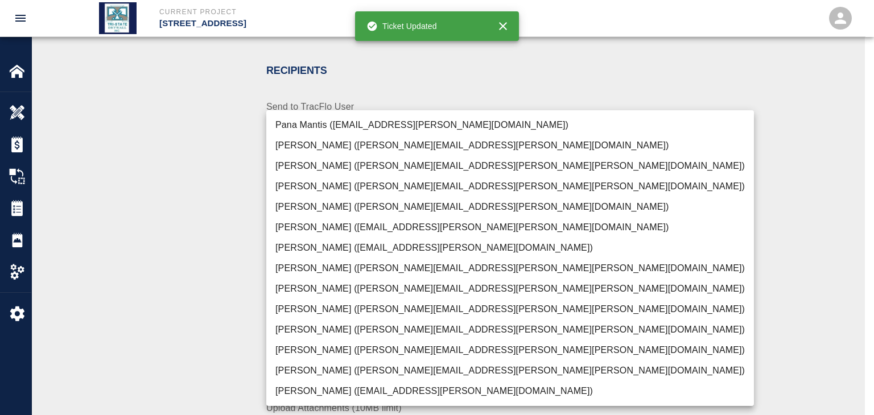
click at [306, 369] on li "[PERSON_NAME] ([PERSON_NAME][EMAIL_ADDRESS][PERSON_NAME][PERSON_NAME][DOMAIN_NA…" at bounding box center [510, 371] width 488 height 20
type input "f2151df9-a33d-4239-98b3-85d2c5195f79"
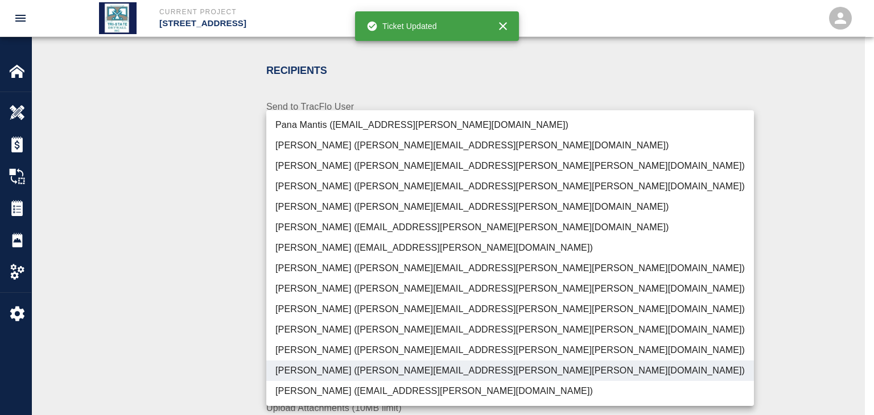
click at [192, 339] on div at bounding box center [437, 207] width 874 height 415
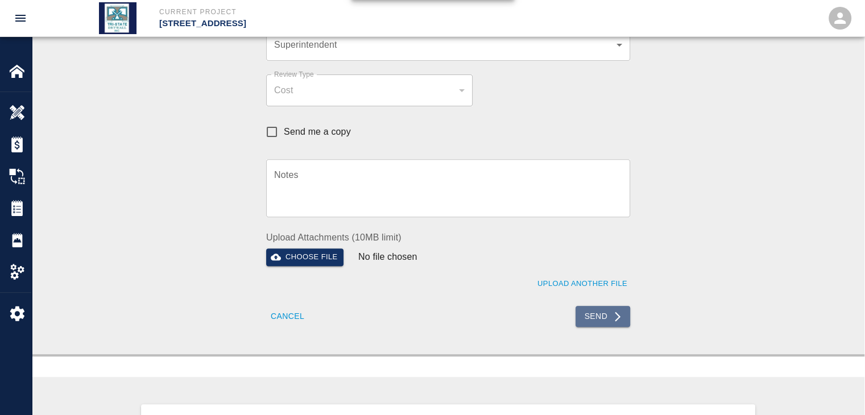
drag, startPoint x: 583, startPoint y: 312, endPoint x: 562, endPoint y: 315, distance: 21.2
click at [583, 316] on button "Send" at bounding box center [603, 316] width 55 height 21
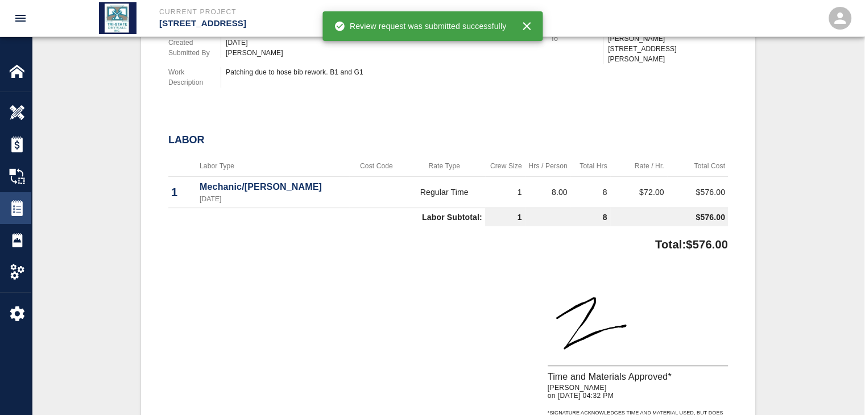
click at [18, 209] on img at bounding box center [17, 208] width 16 height 16
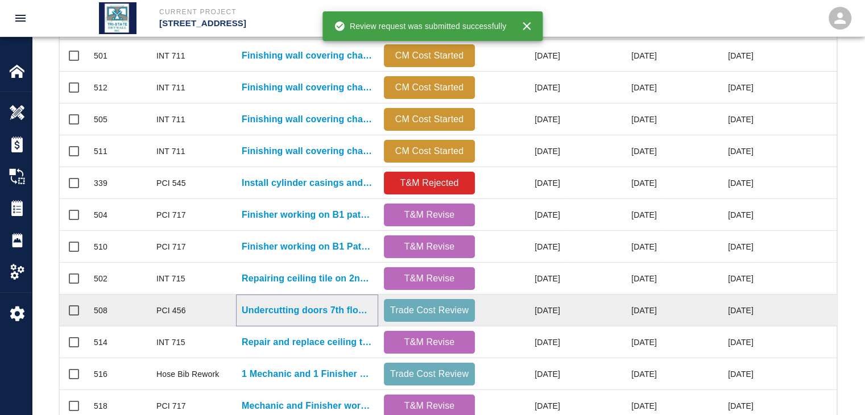
click at [350, 308] on p "Undercutting doors 7th floor for door bottoms where slab is..." at bounding box center [307, 311] width 131 height 14
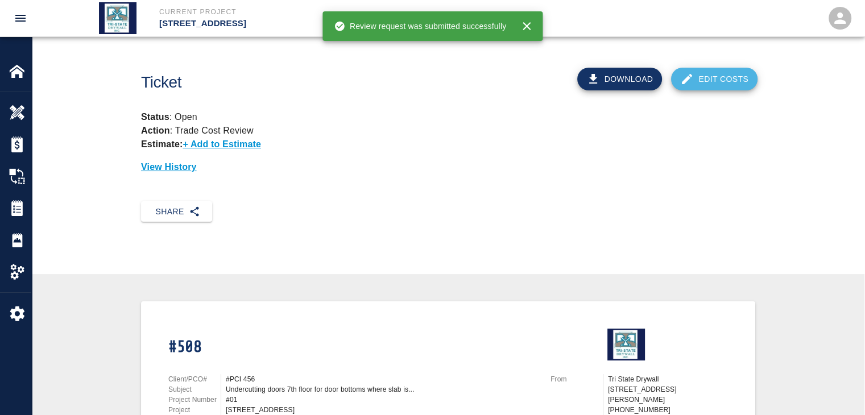
click at [735, 72] on link "Edit Costs" at bounding box center [714, 79] width 86 height 23
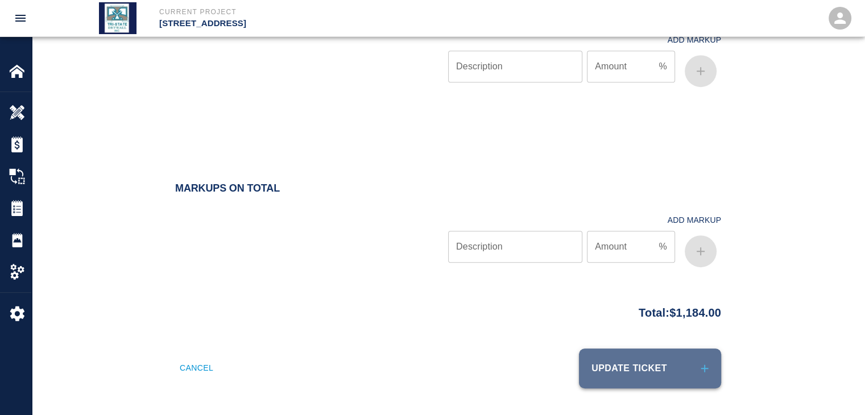
drag, startPoint x: 650, startPoint y: 354, endPoint x: 607, endPoint y: 349, distance: 44.0
click at [650, 354] on button "Update Ticket" at bounding box center [650, 369] width 142 height 40
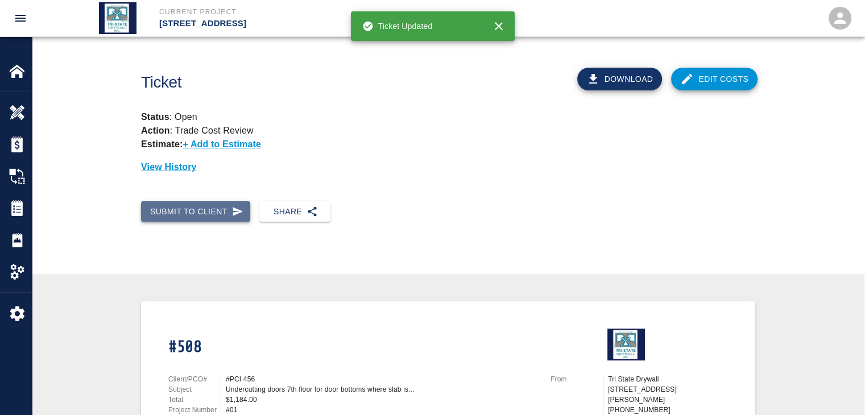
click at [223, 221] on button "Submit to Client" at bounding box center [195, 211] width 109 height 21
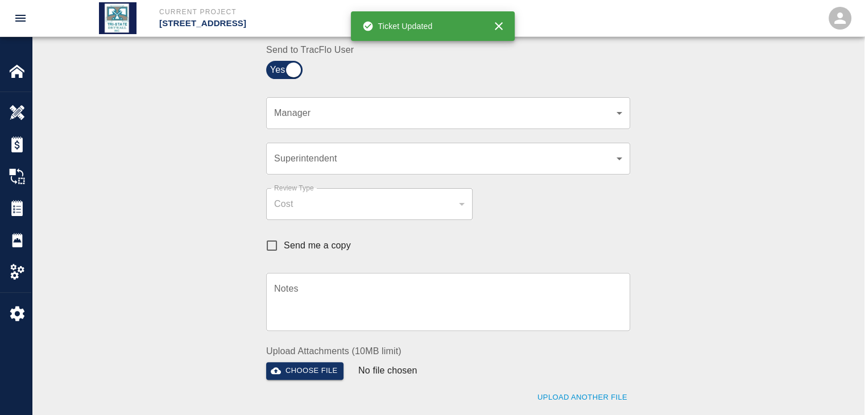
click at [623, 113] on div "​ Manager" at bounding box center [448, 113] width 364 height 32
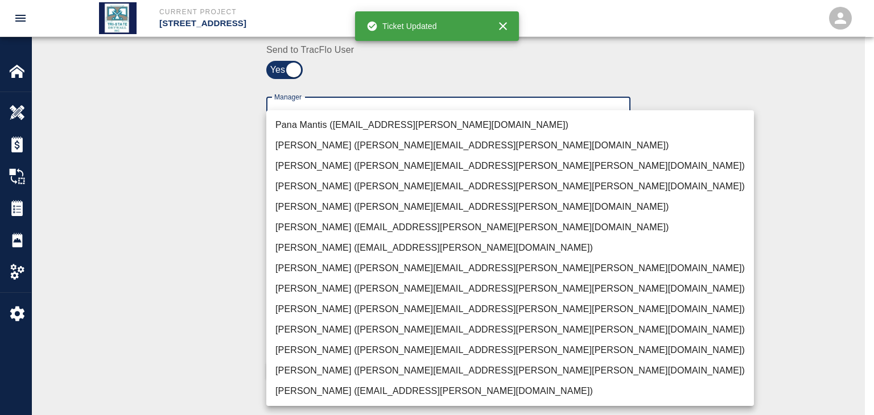
click at [344, 372] on li "[PERSON_NAME] ([PERSON_NAME][EMAIL_ADDRESS][PERSON_NAME][PERSON_NAME][DOMAIN_NA…" at bounding box center [510, 371] width 488 height 20
type input "f2151df9-a33d-4239-98b3-85d2c5195f79"
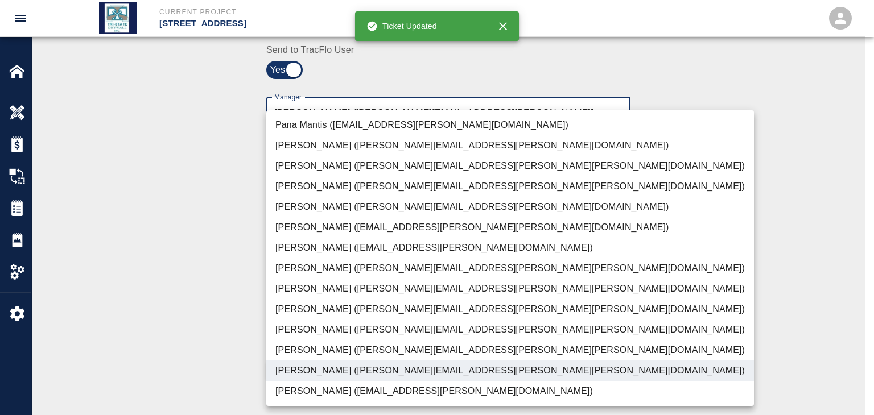
click at [167, 313] on div at bounding box center [437, 207] width 874 height 415
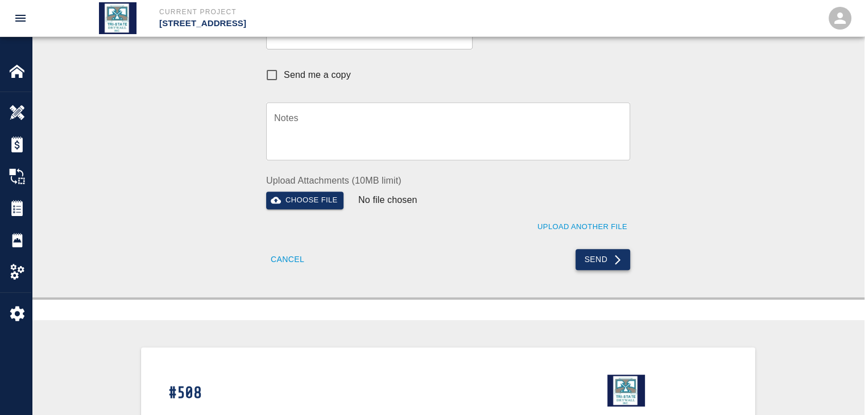
click at [601, 262] on button "Send" at bounding box center [603, 259] width 55 height 21
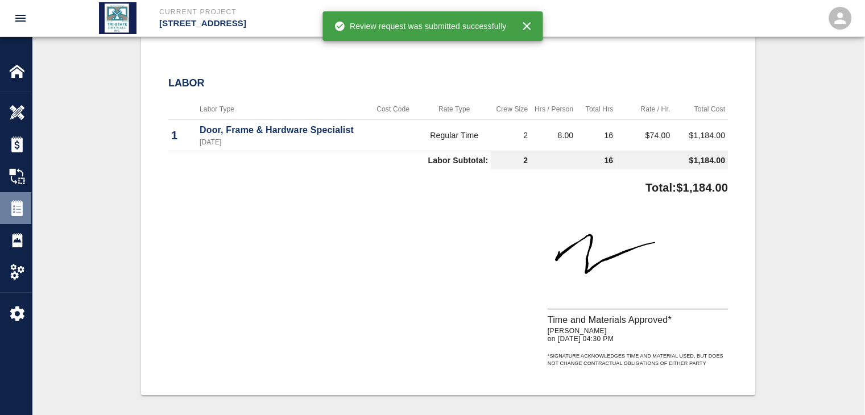
click at [18, 213] on img at bounding box center [17, 208] width 16 height 16
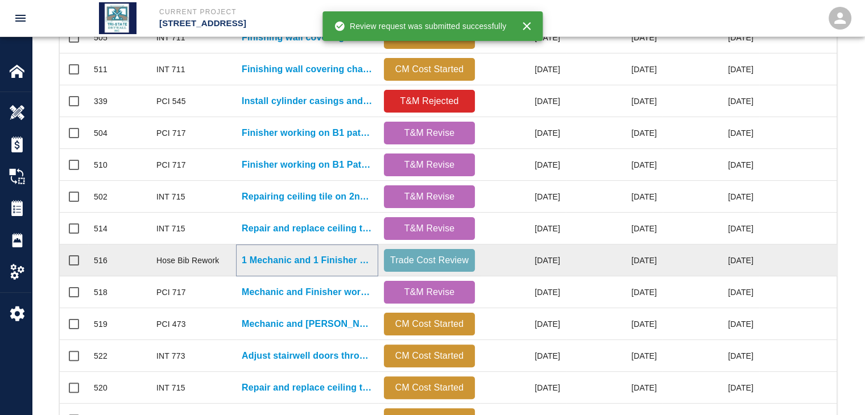
click at [319, 262] on p "1 Mechanic and 1 Finisher working on hose bib patching." at bounding box center [307, 261] width 131 height 14
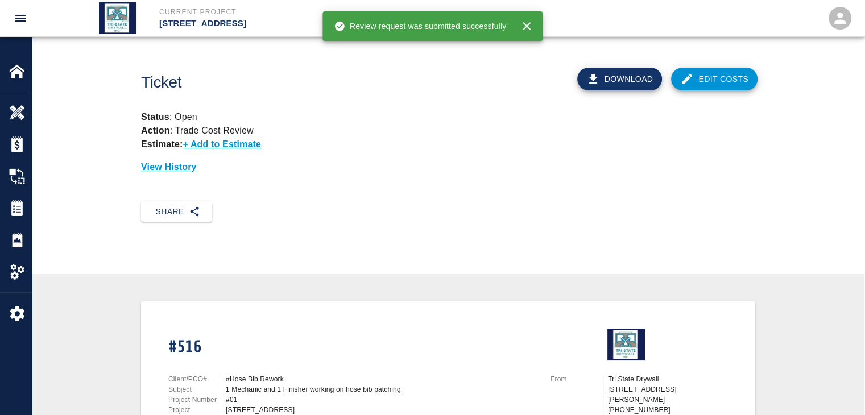
click at [731, 87] on link "Edit Costs" at bounding box center [714, 79] width 86 height 23
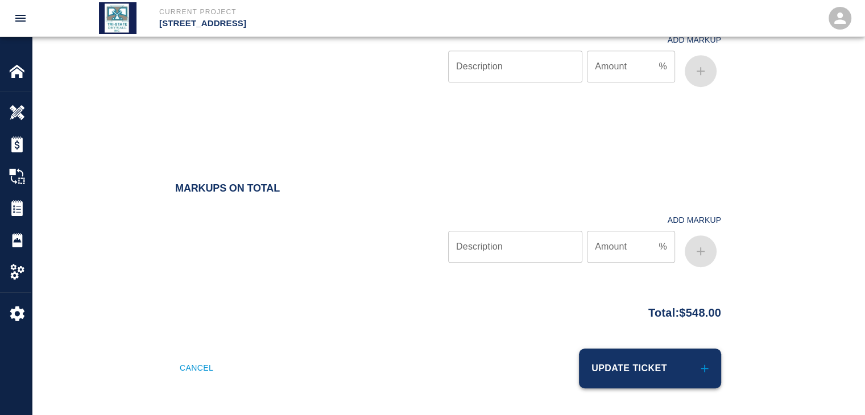
click at [609, 352] on button "Update Ticket" at bounding box center [650, 369] width 142 height 40
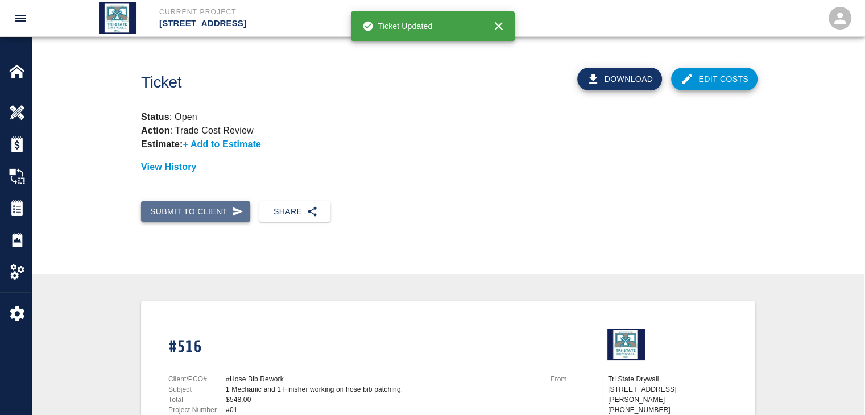
click at [226, 213] on button "Submit to Client" at bounding box center [195, 211] width 109 height 21
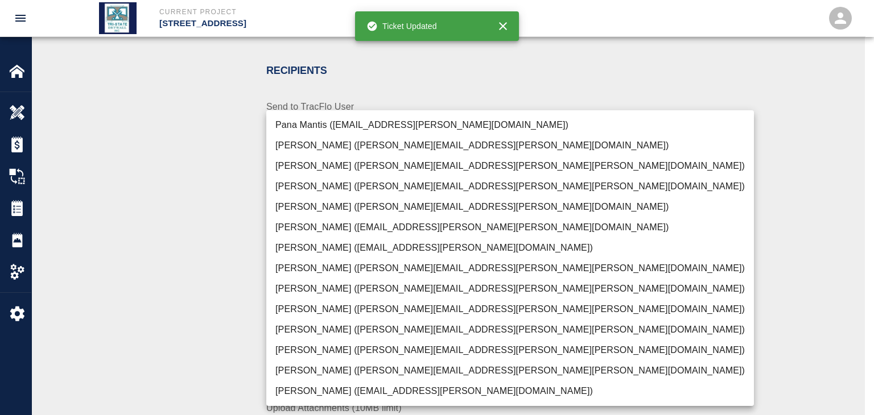
click at [310, 367] on li "[PERSON_NAME] ([PERSON_NAME][EMAIL_ADDRESS][PERSON_NAME][PERSON_NAME][DOMAIN_NA…" at bounding box center [510, 371] width 488 height 20
type input "f2151df9-a33d-4239-98b3-85d2c5195f79"
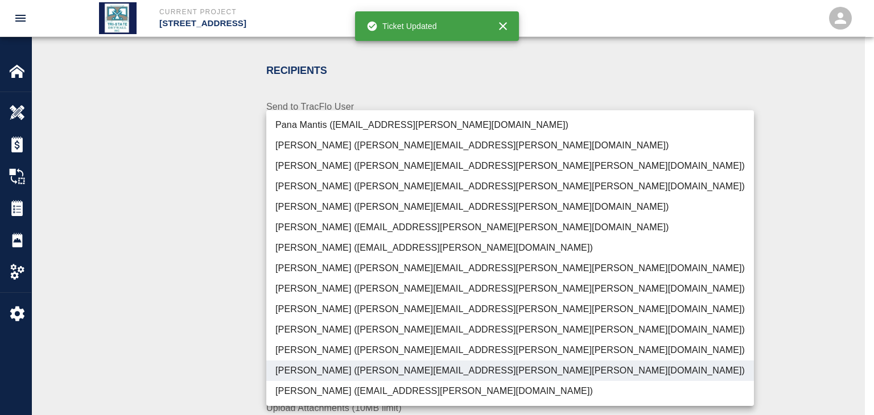
click at [216, 333] on div at bounding box center [437, 207] width 874 height 415
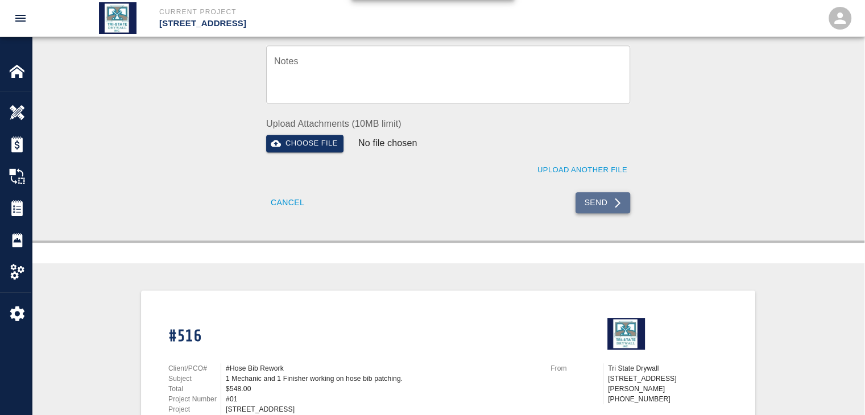
click at [603, 211] on button "Send" at bounding box center [603, 202] width 55 height 21
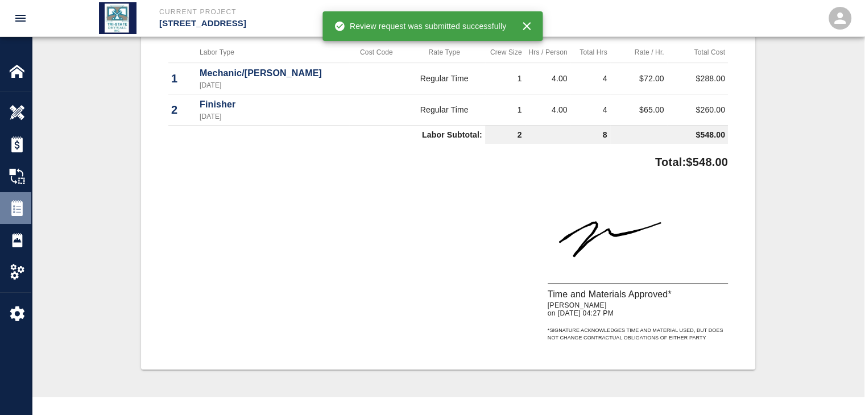
click at [11, 213] on img at bounding box center [17, 208] width 16 height 16
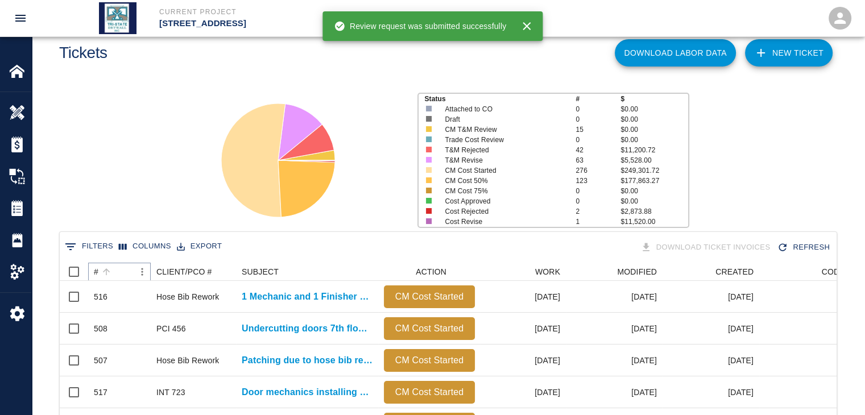
click at [100, 272] on button "Sort" at bounding box center [106, 272] width 16 height 16
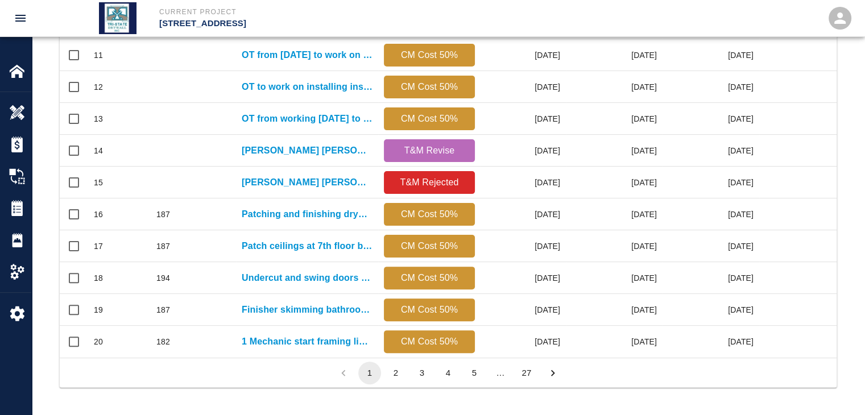
click at [533, 374] on button "27" at bounding box center [527, 373] width 23 height 23
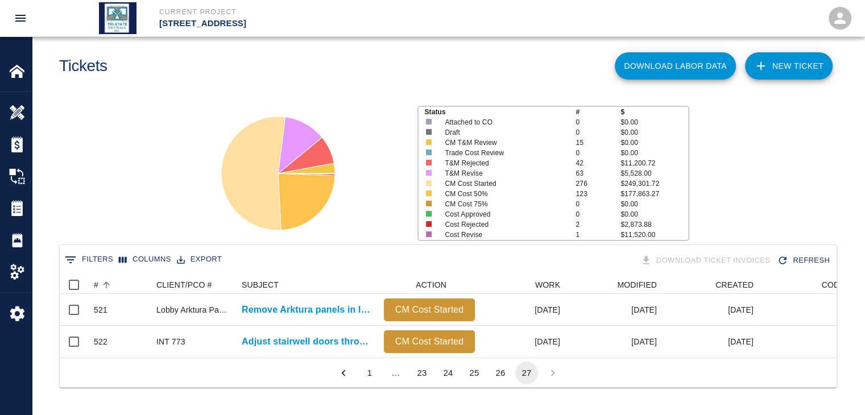
click at [500, 375] on button "26" at bounding box center [500, 373] width 23 height 23
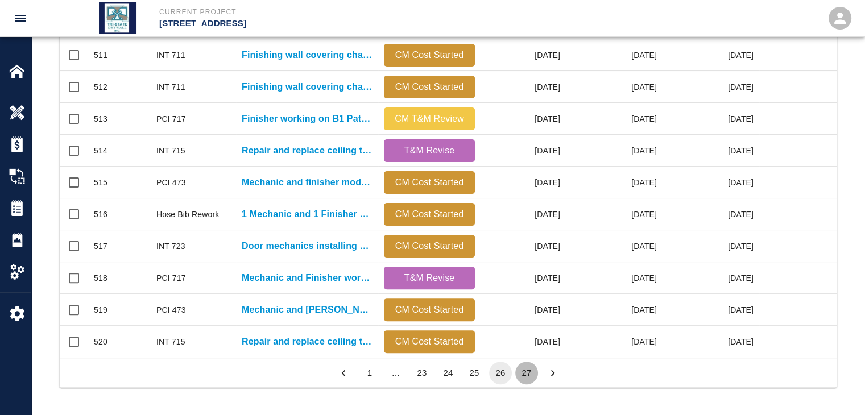
click at [522, 373] on button "27" at bounding box center [527, 373] width 23 height 23
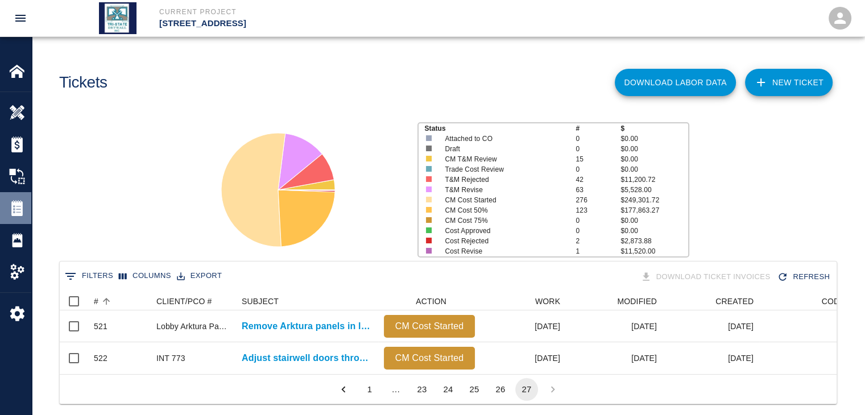
click at [13, 212] on img at bounding box center [17, 208] width 16 height 16
